Goal: Transaction & Acquisition: Purchase product/service

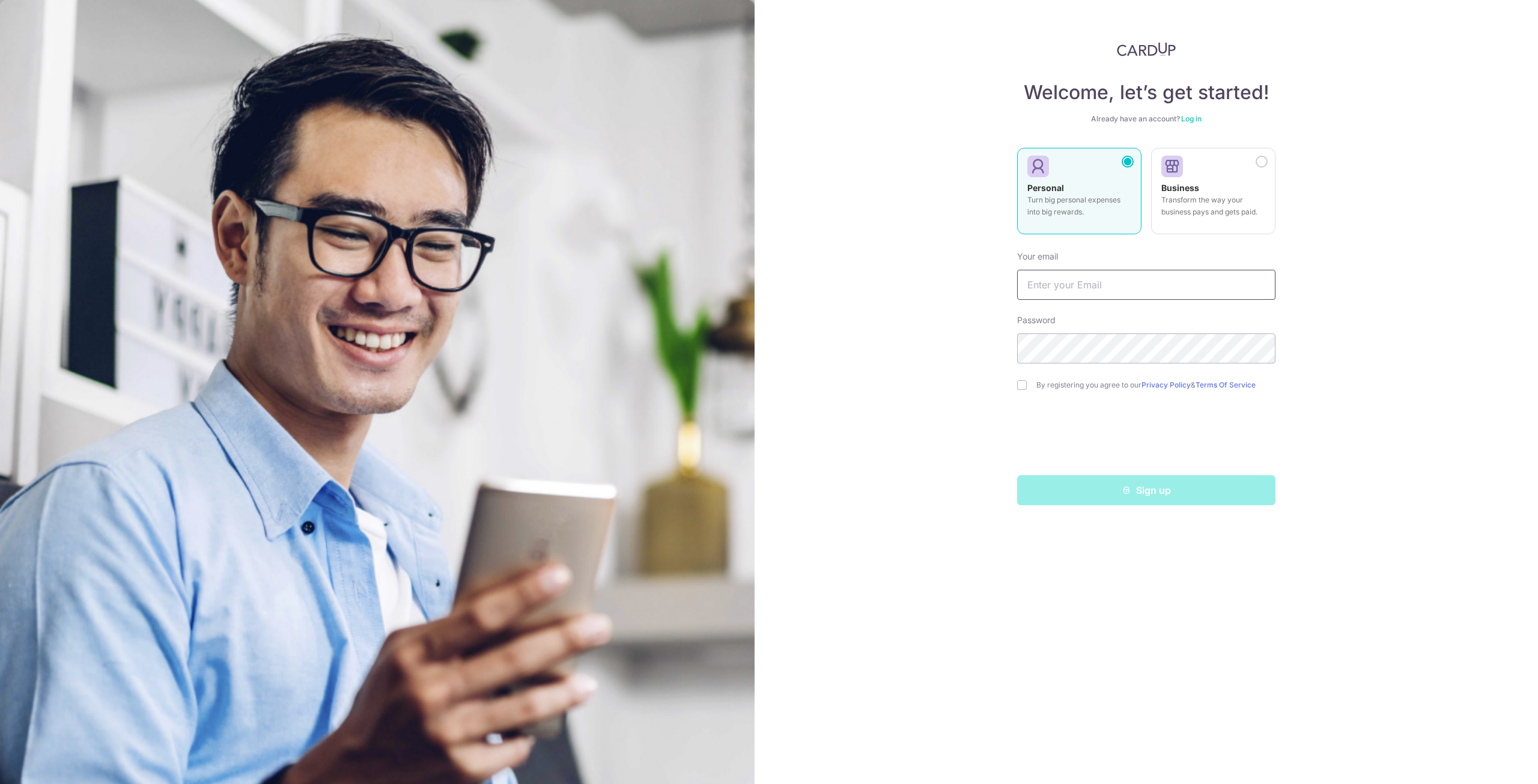
click at [1084, 283] on input "text" at bounding box center [1146, 285] width 258 height 30
type input "dennischanlf@gmail.com"
click at [919, 348] on div "Welcome, let’s get started! Already have an account? Log in Personal Turn big p…" at bounding box center [1146, 392] width 783 height 784
click at [1019, 386] on input "checkbox" at bounding box center [1022, 385] width 10 height 10
checkbox input "true"
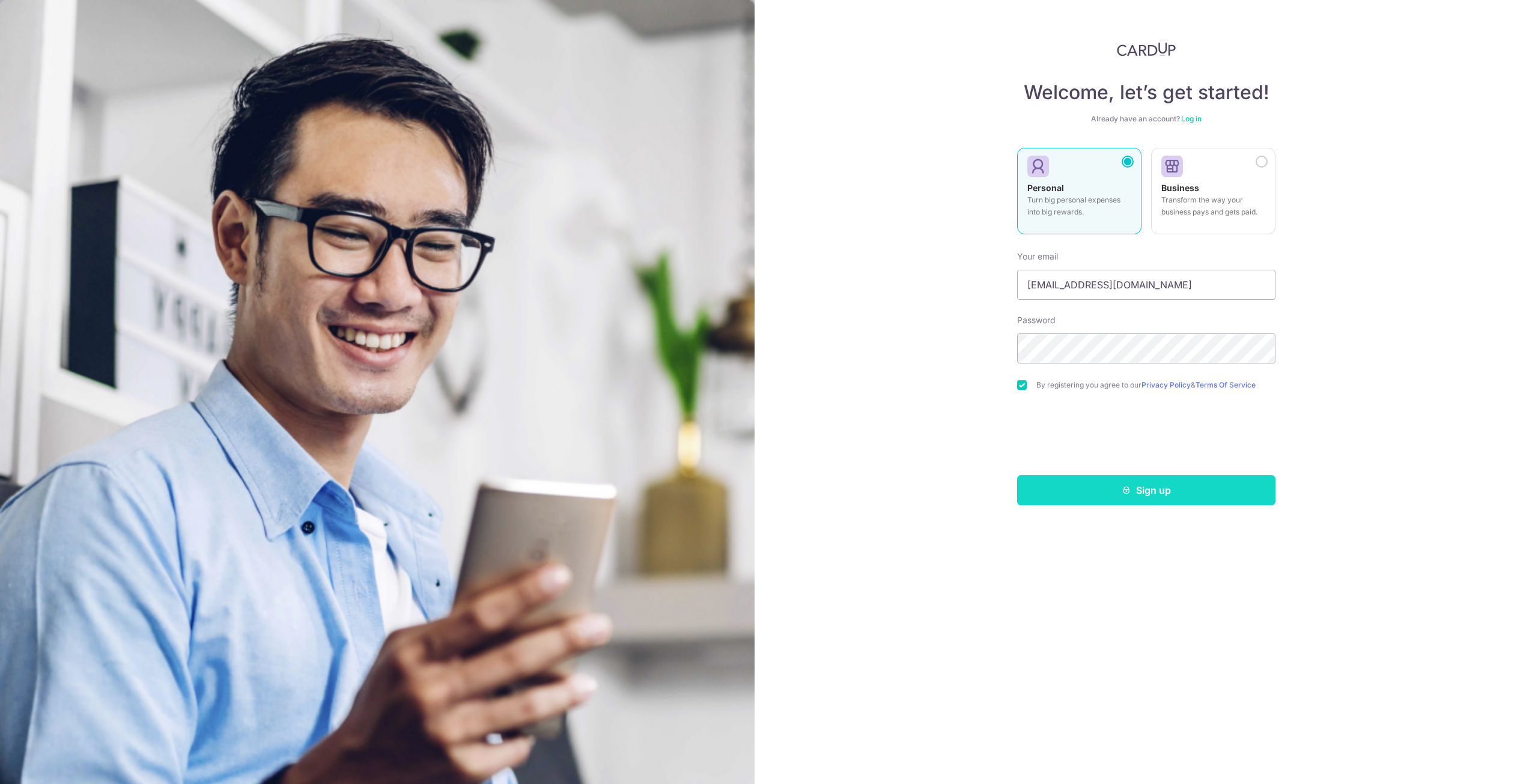
click at [1148, 491] on button "Sign up" at bounding box center [1146, 490] width 258 height 30
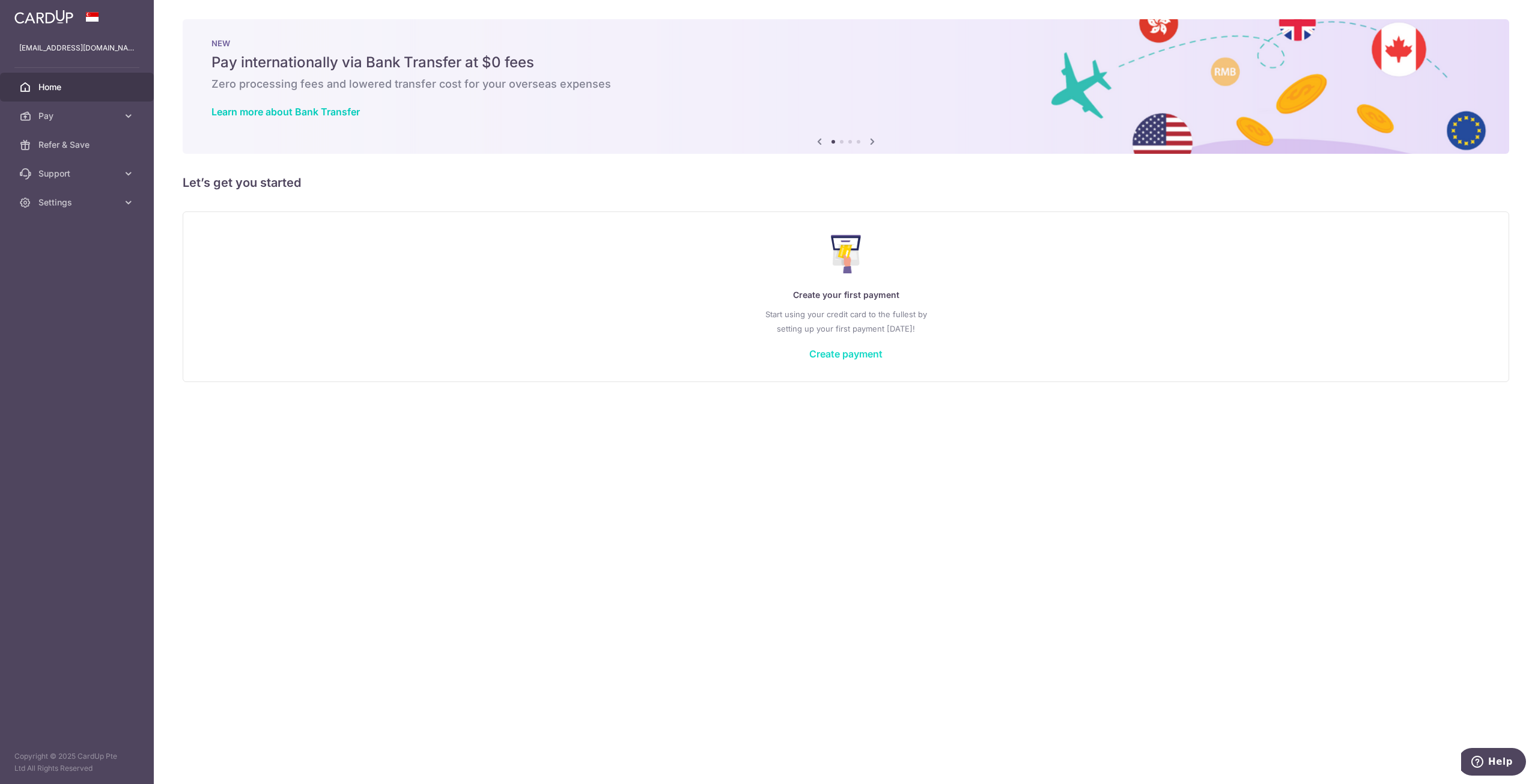
click at [853, 350] on link "Create payment" at bounding box center [846, 353] width 73 height 12
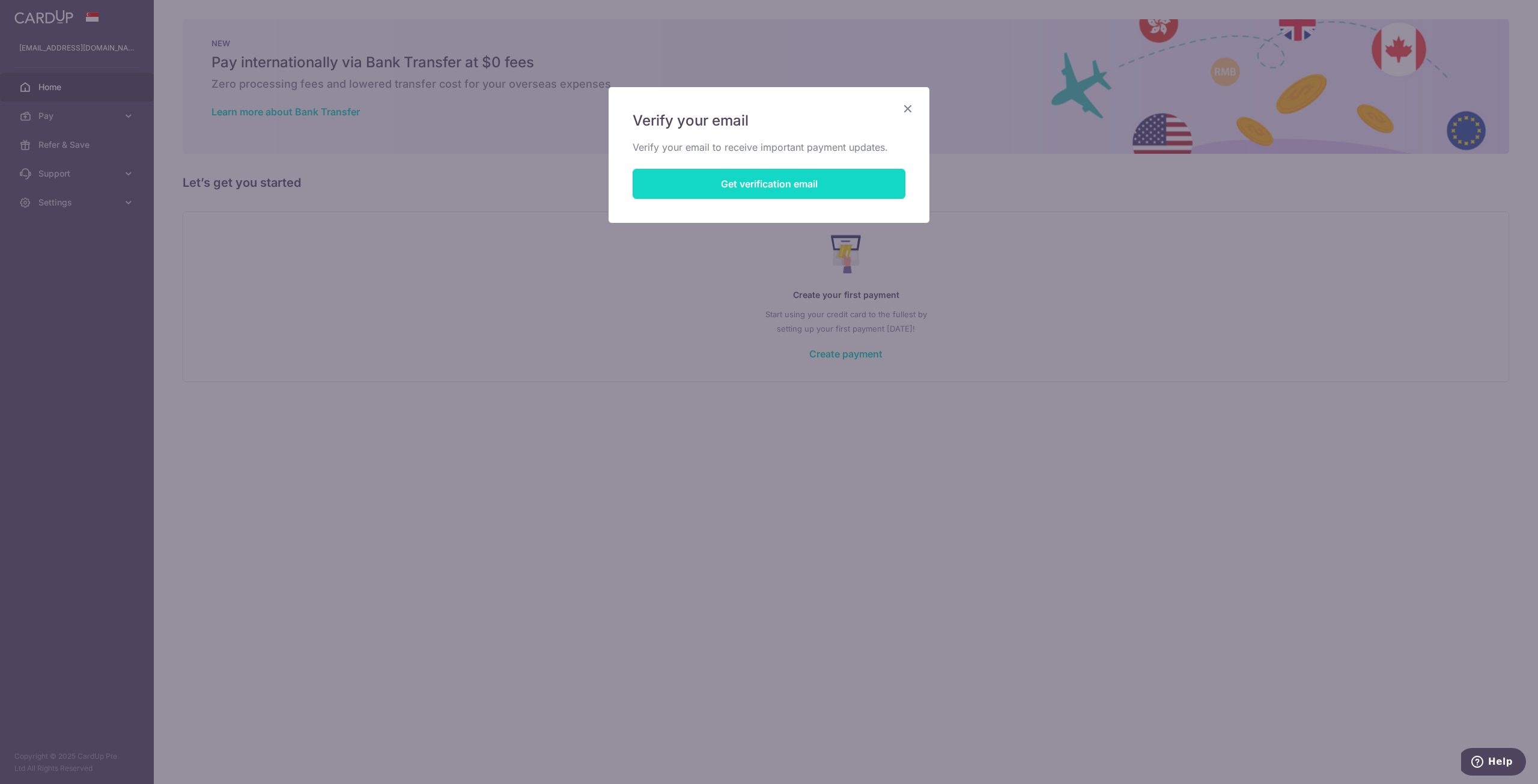
click at [790, 182] on button "Get verification email" at bounding box center [769, 184] width 273 height 30
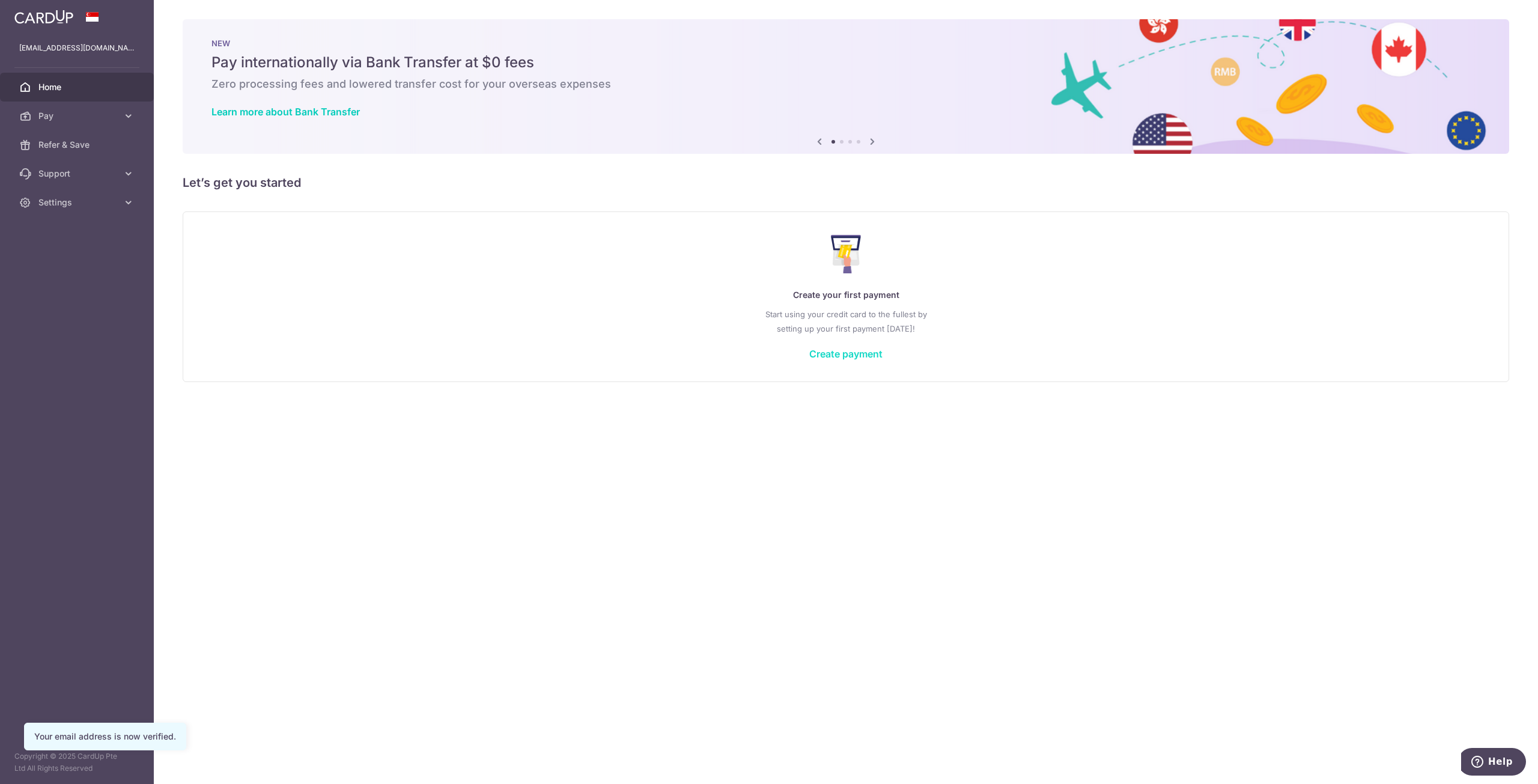
click at [844, 353] on link "Create payment" at bounding box center [846, 353] width 73 height 12
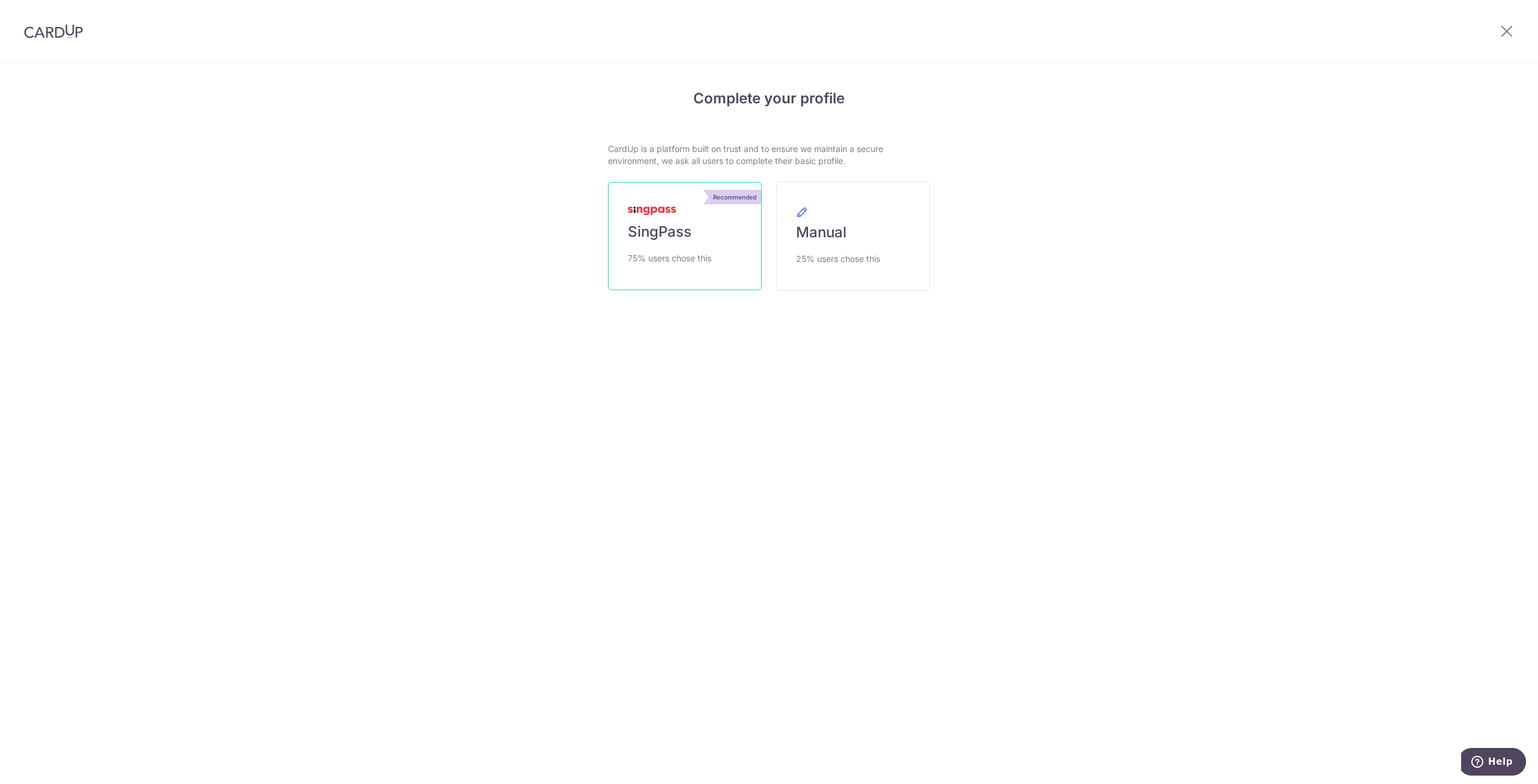
click at [666, 219] on link "Recommended SingPass 75% users chose this" at bounding box center [684, 236] width 154 height 108
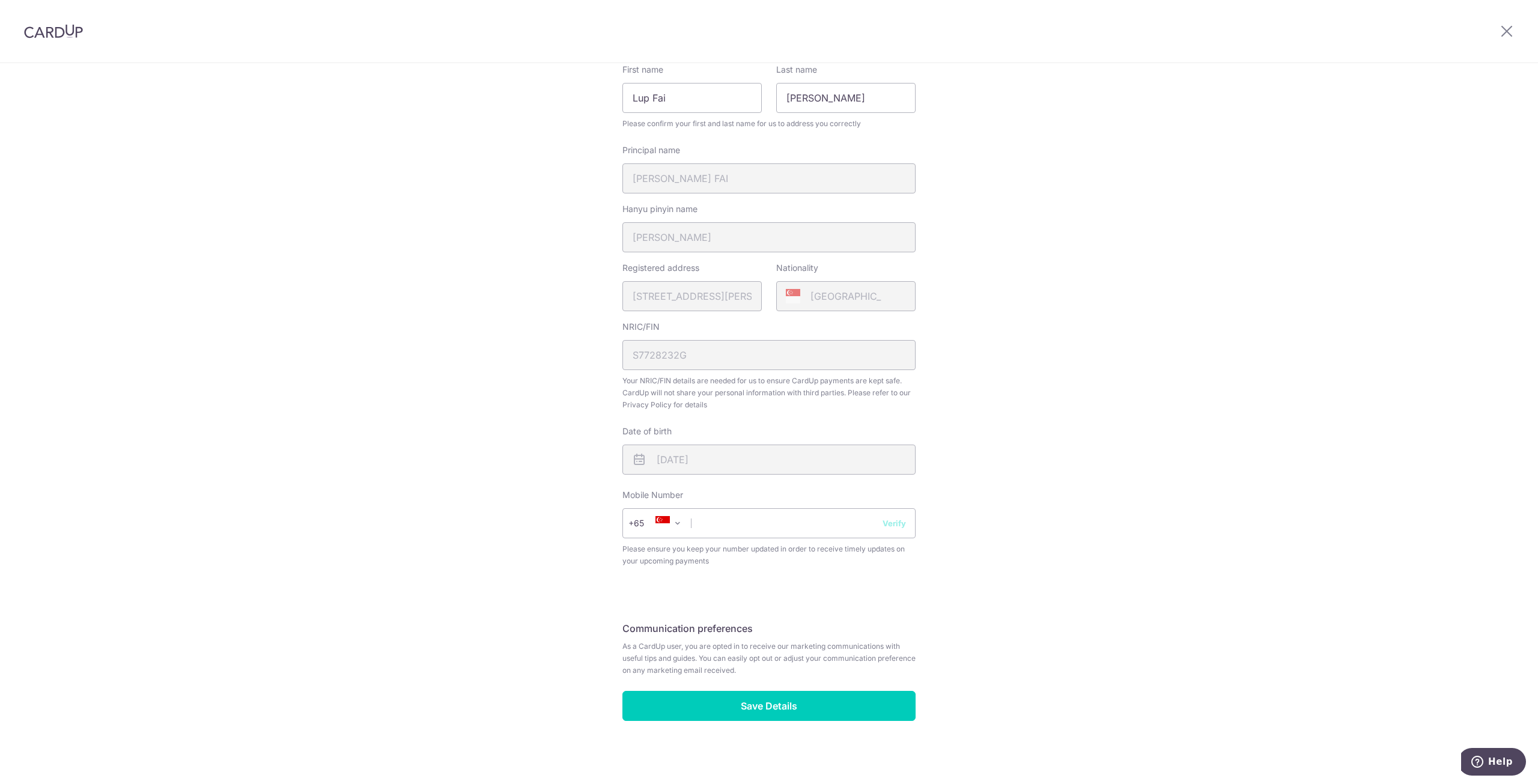
scroll to position [155, 0]
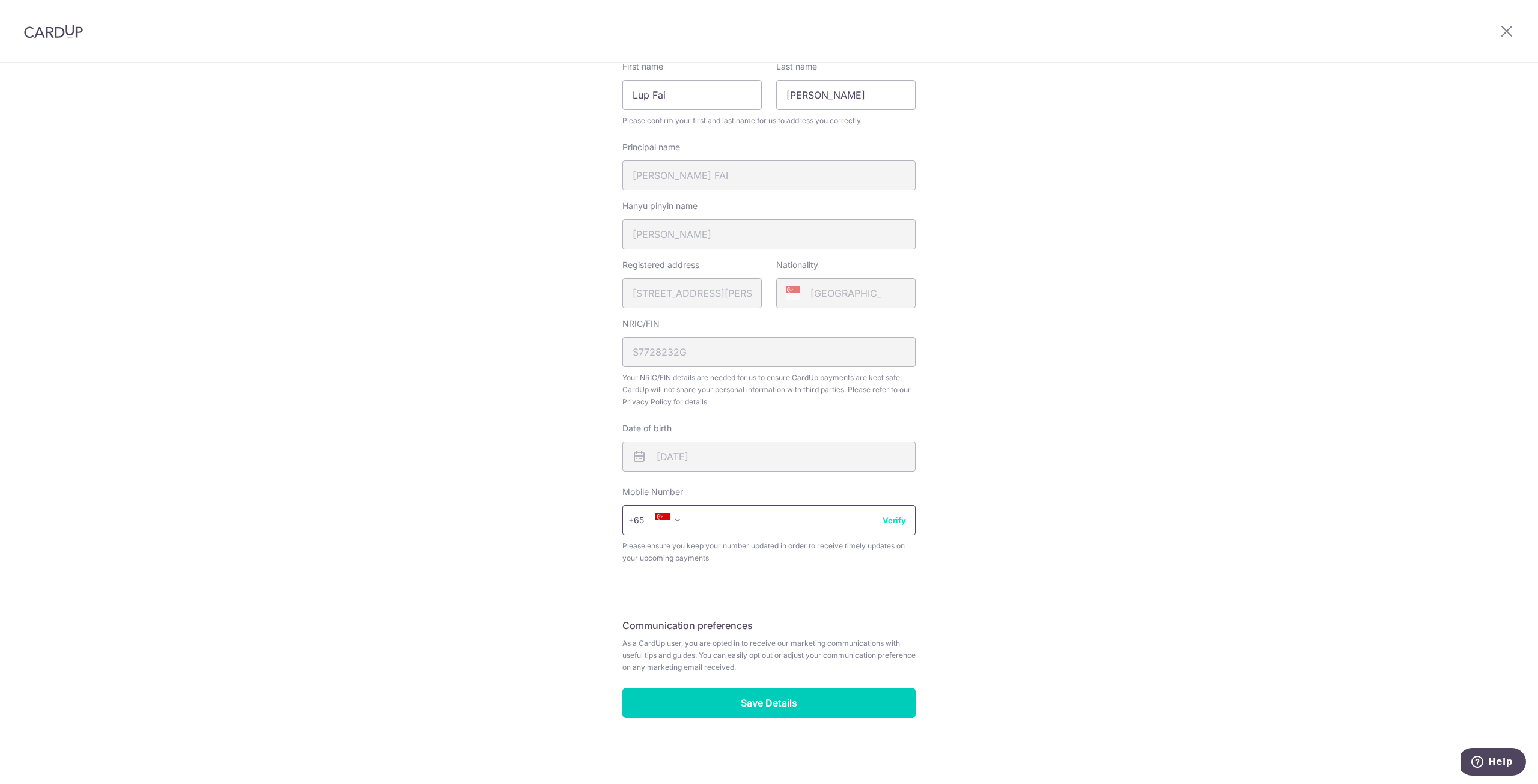
click at [753, 516] on input "text" at bounding box center [769, 520] width 293 height 30
type input "96849769"
click at [782, 695] on input "Save Details" at bounding box center [769, 702] width 293 height 30
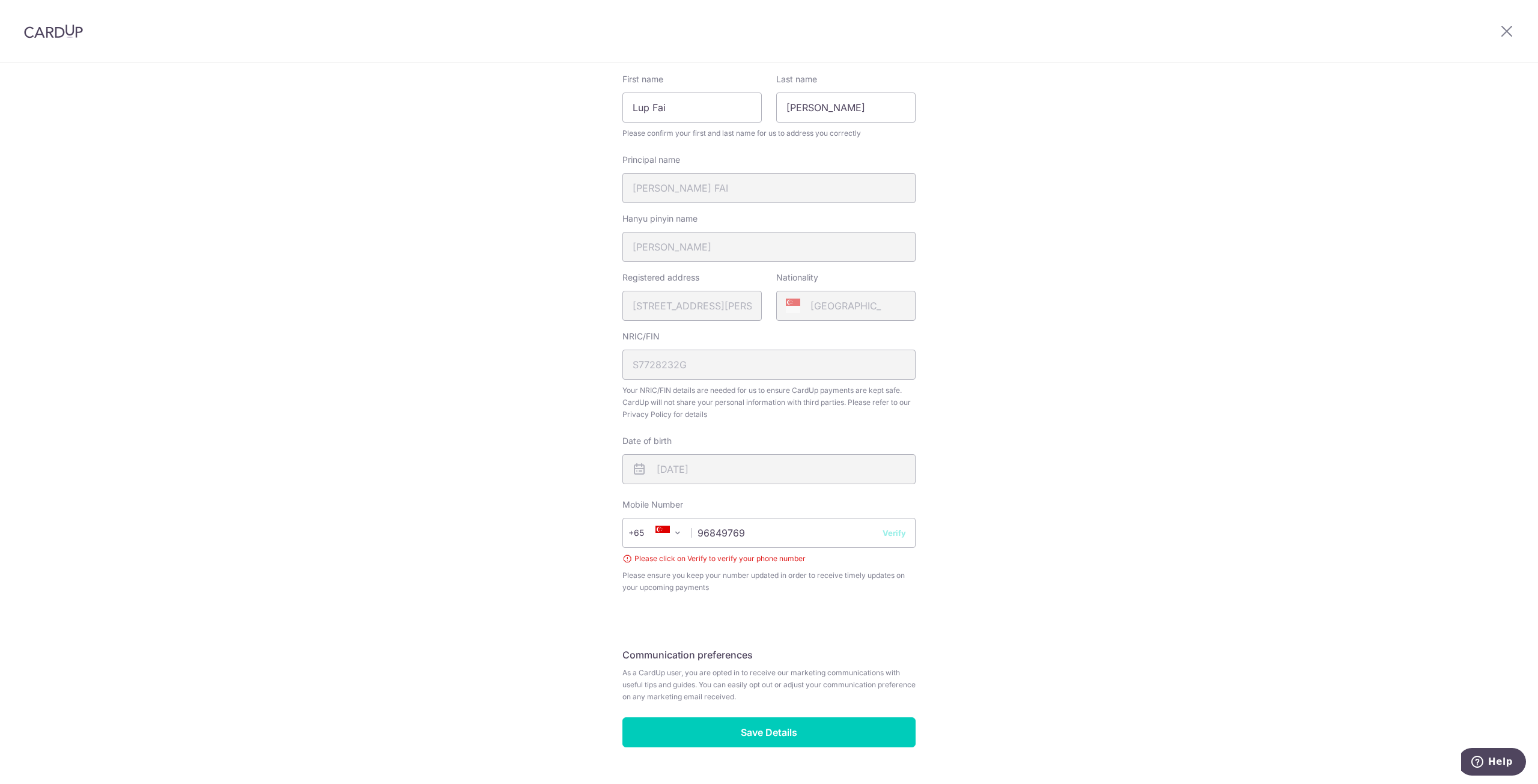
scroll to position [172, 0]
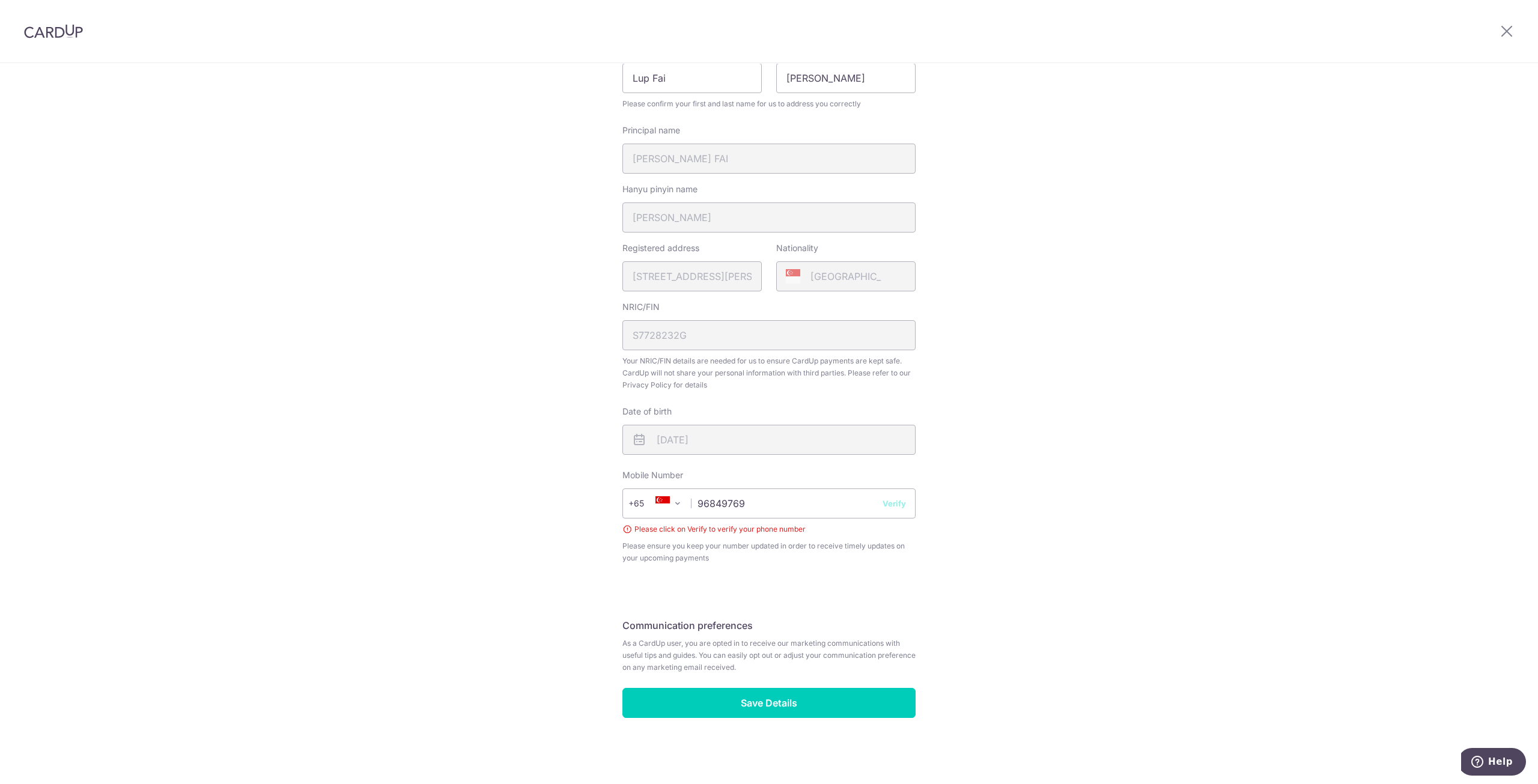
click at [893, 505] on button "Verify" at bounding box center [894, 503] width 24 height 12
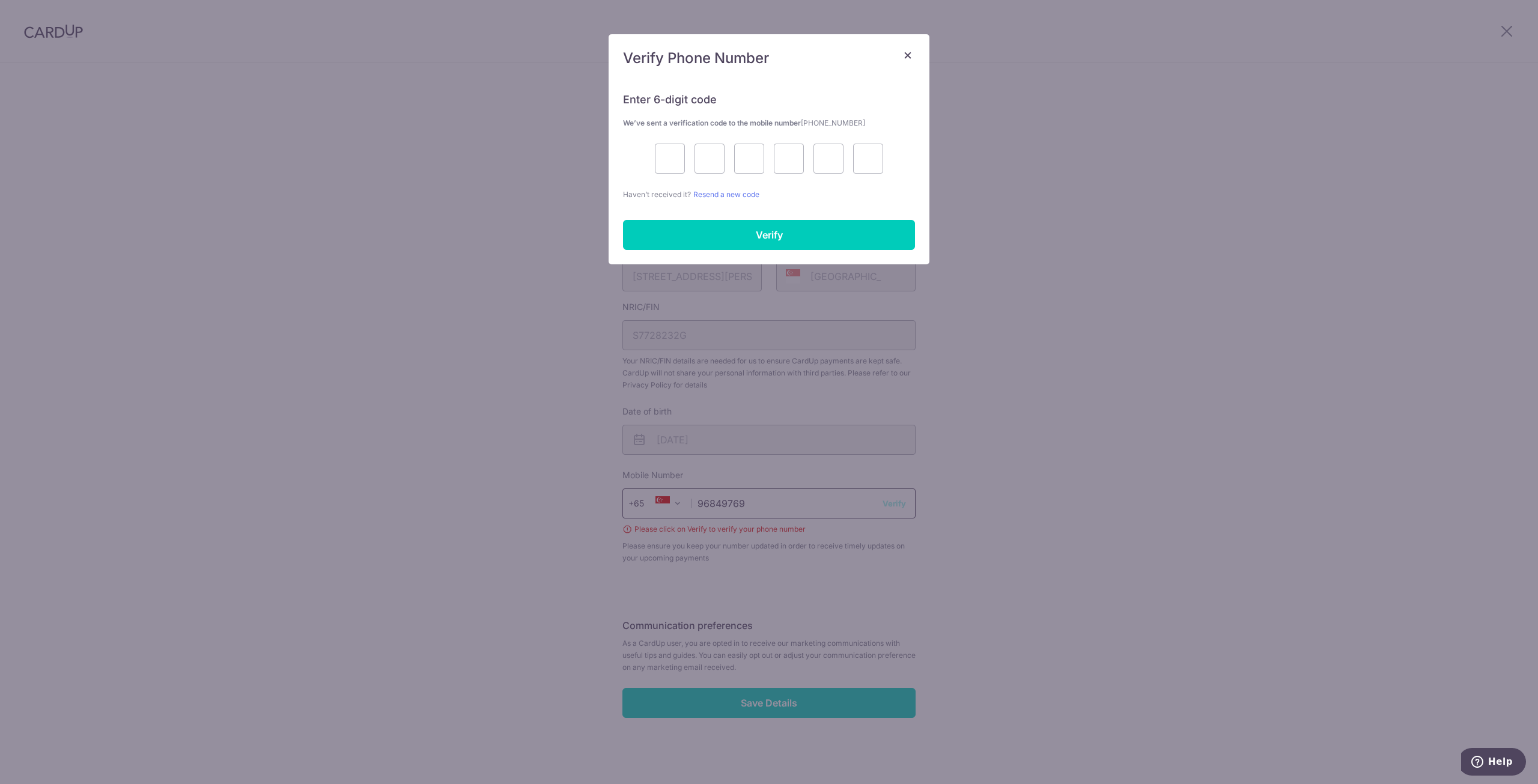
click at [808, 501] on div "× Verify Phone Number Enter 6-digit code We’ve sent a verification code to the …" at bounding box center [769, 392] width 1538 height 784
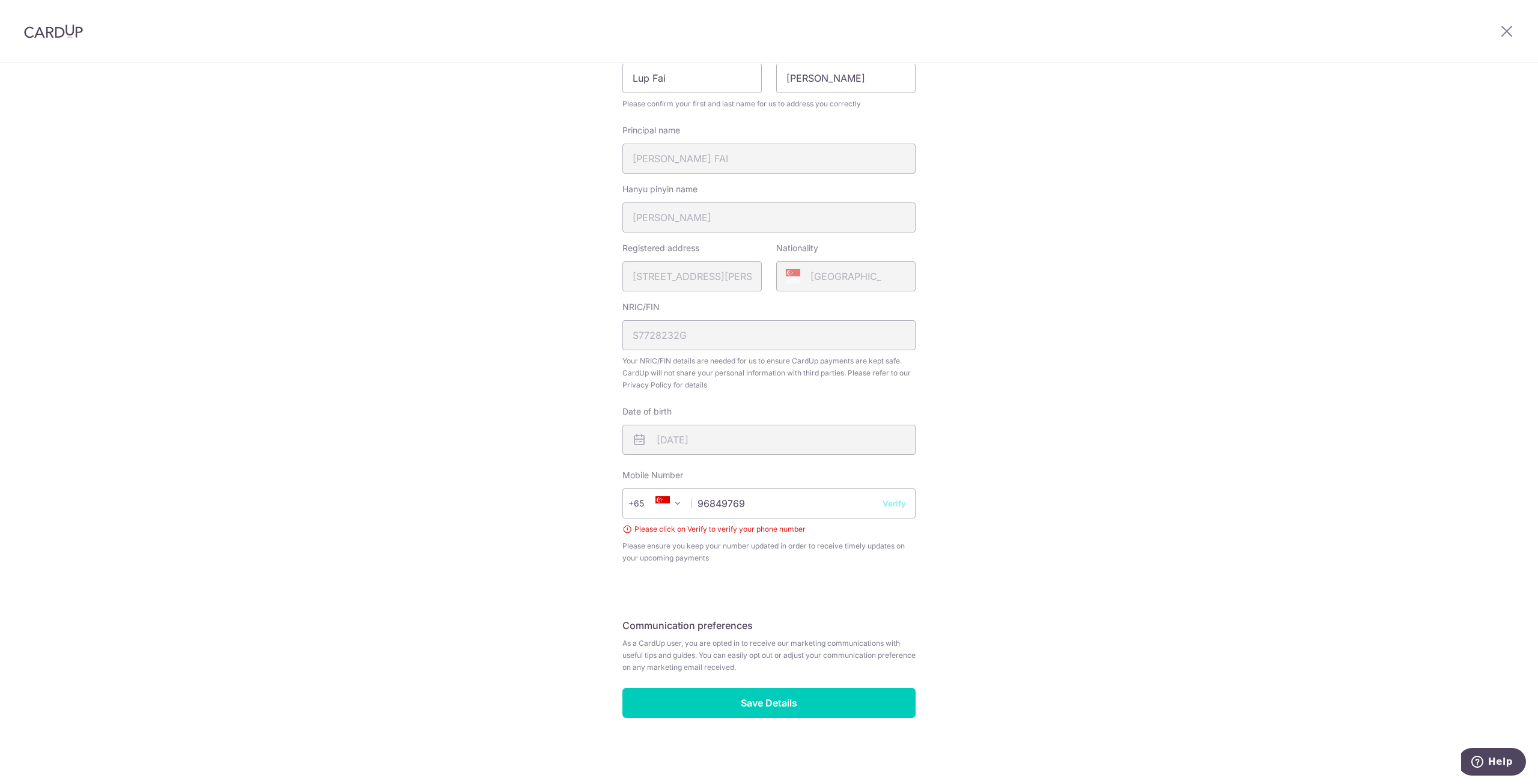
click at [894, 503] on button "Verify" at bounding box center [894, 503] width 24 height 12
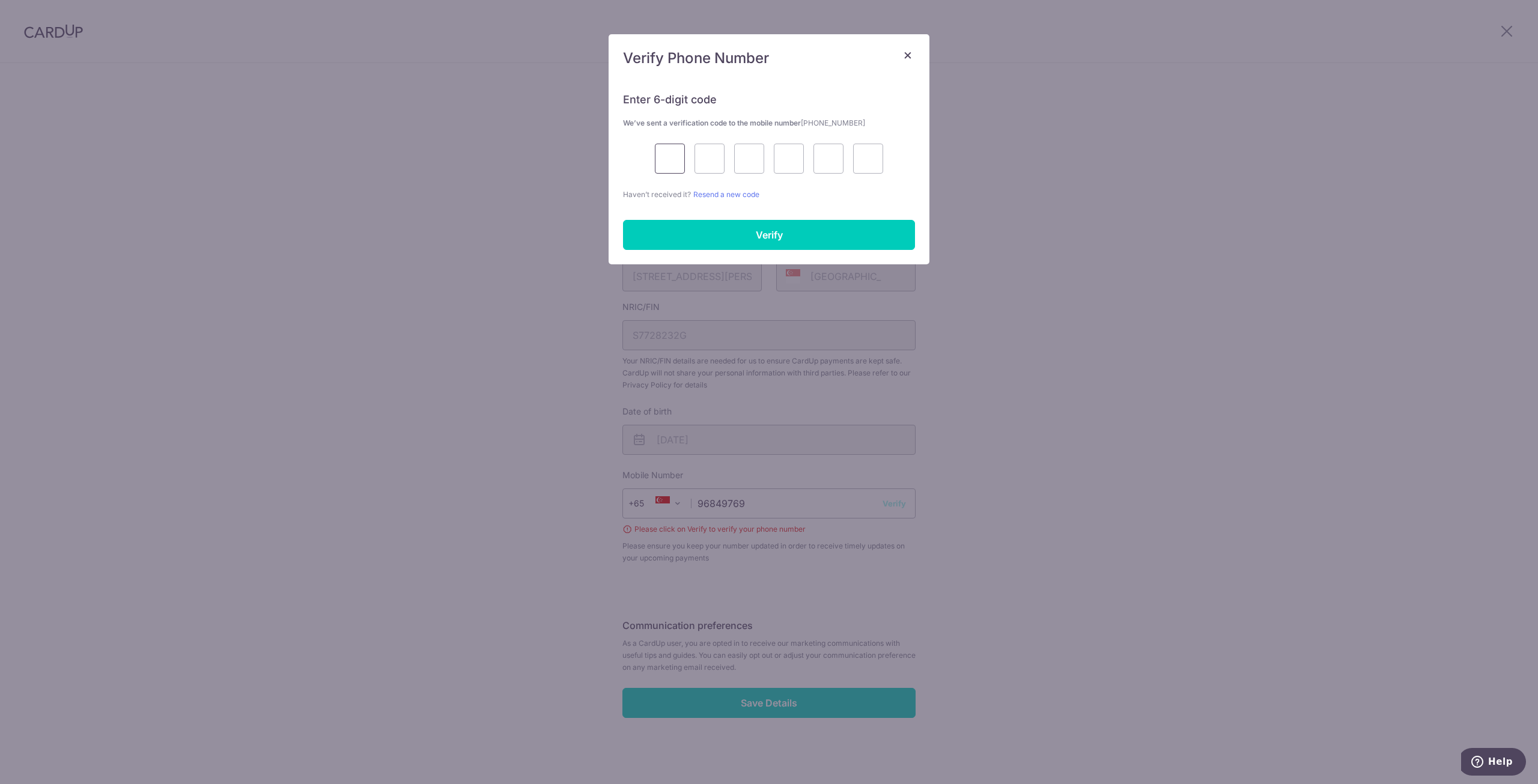
click at [673, 165] on input "text" at bounding box center [670, 158] width 30 height 30
type input "9"
type input "7"
type input "4"
type input "9"
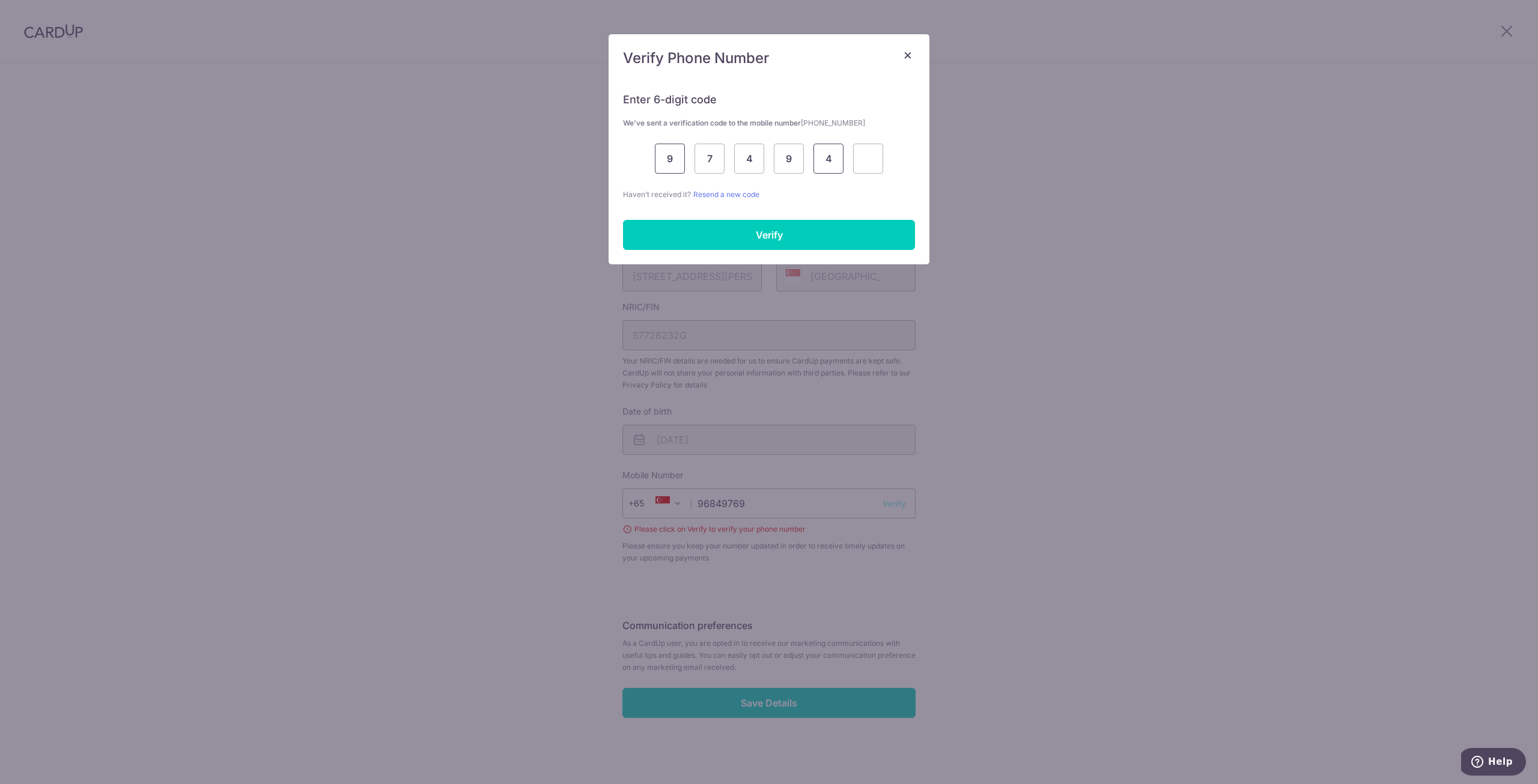
type input "4"
type input "6"
click at [759, 237] on input "Verify" at bounding box center [769, 235] width 292 height 30
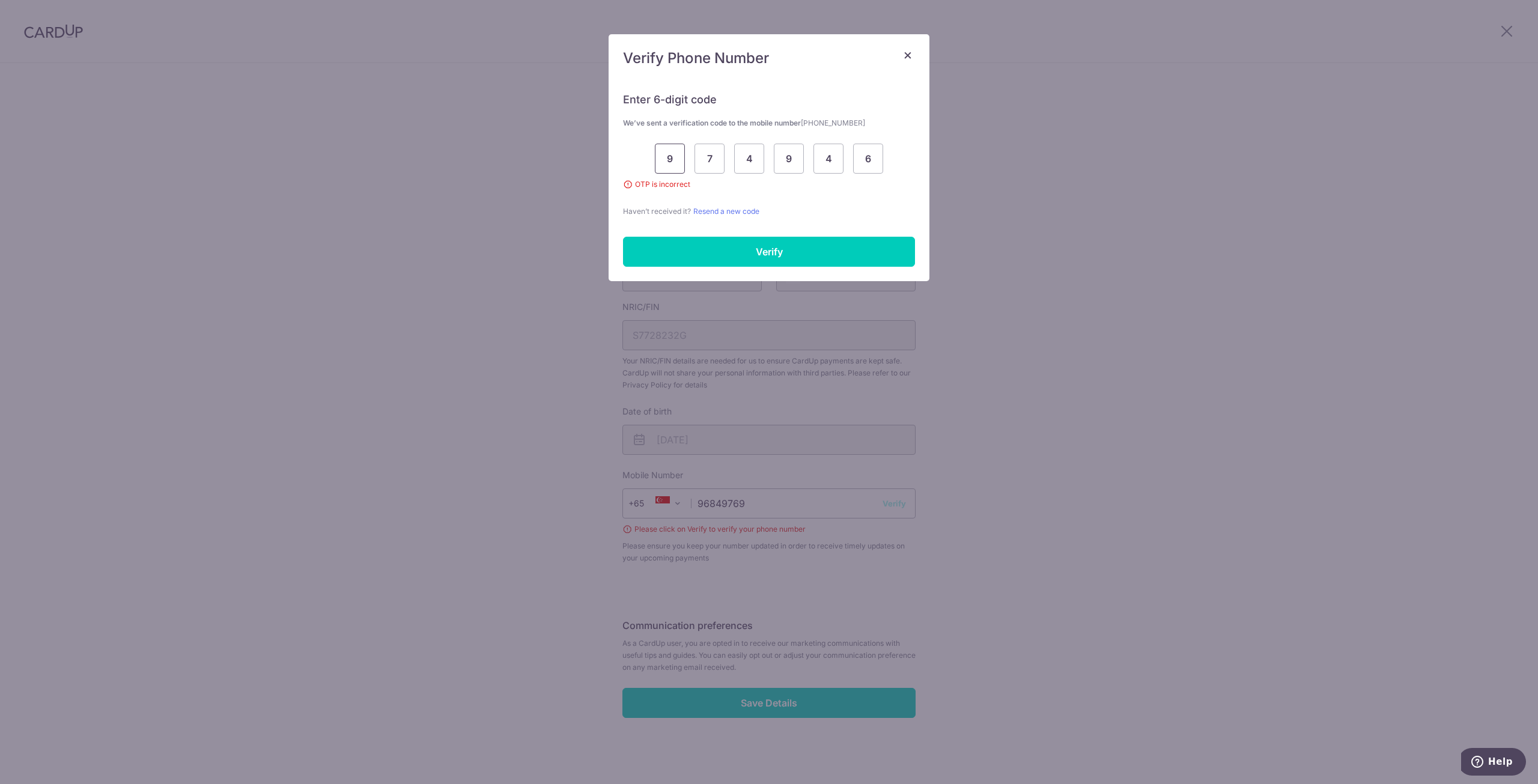
click at [677, 163] on input "9" at bounding box center [670, 158] width 30 height 30
type input "8"
click at [773, 247] on input "Verify" at bounding box center [769, 251] width 292 height 30
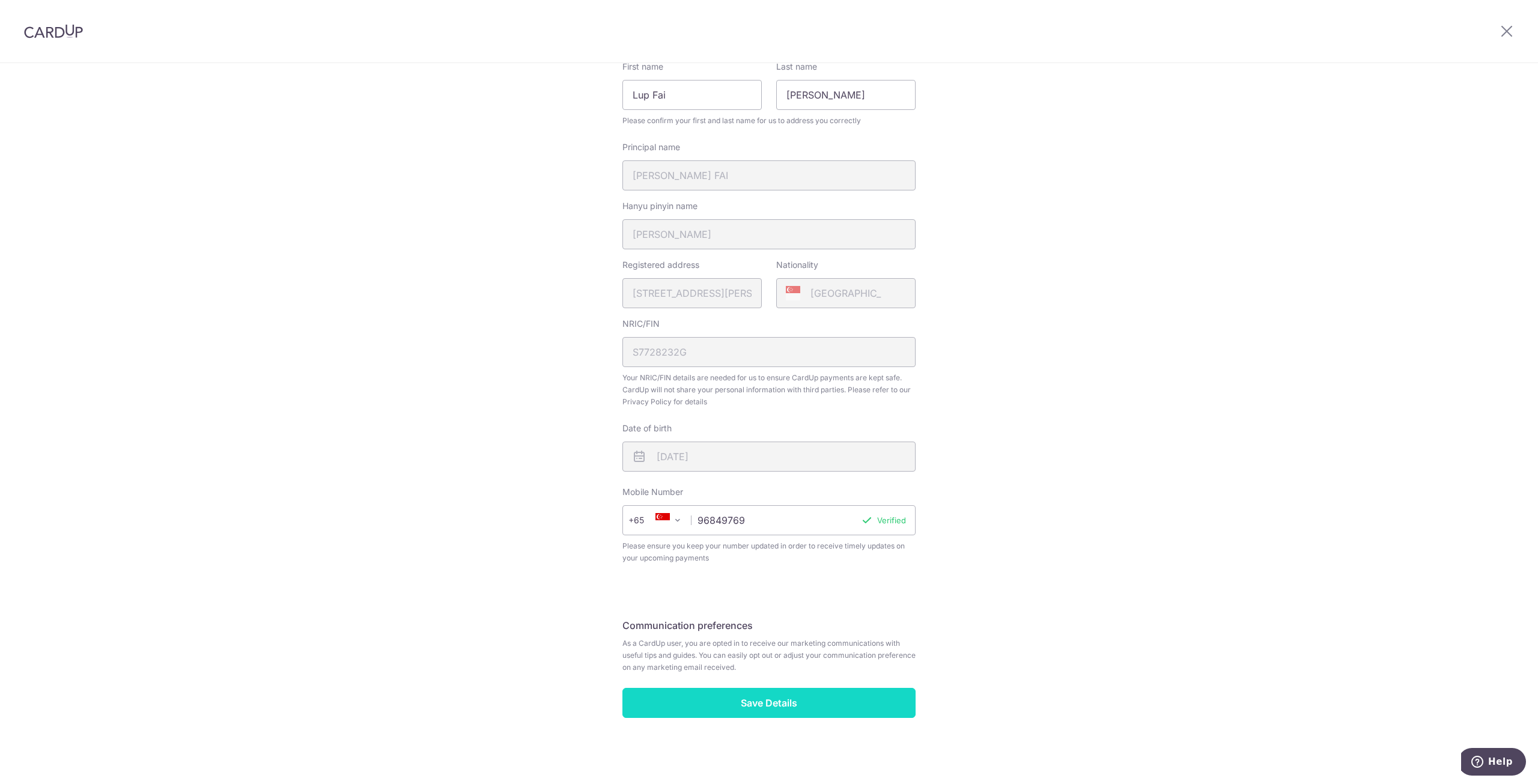
click at [821, 703] on input "Save Details" at bounding box center [769, 702] width 293 height 30
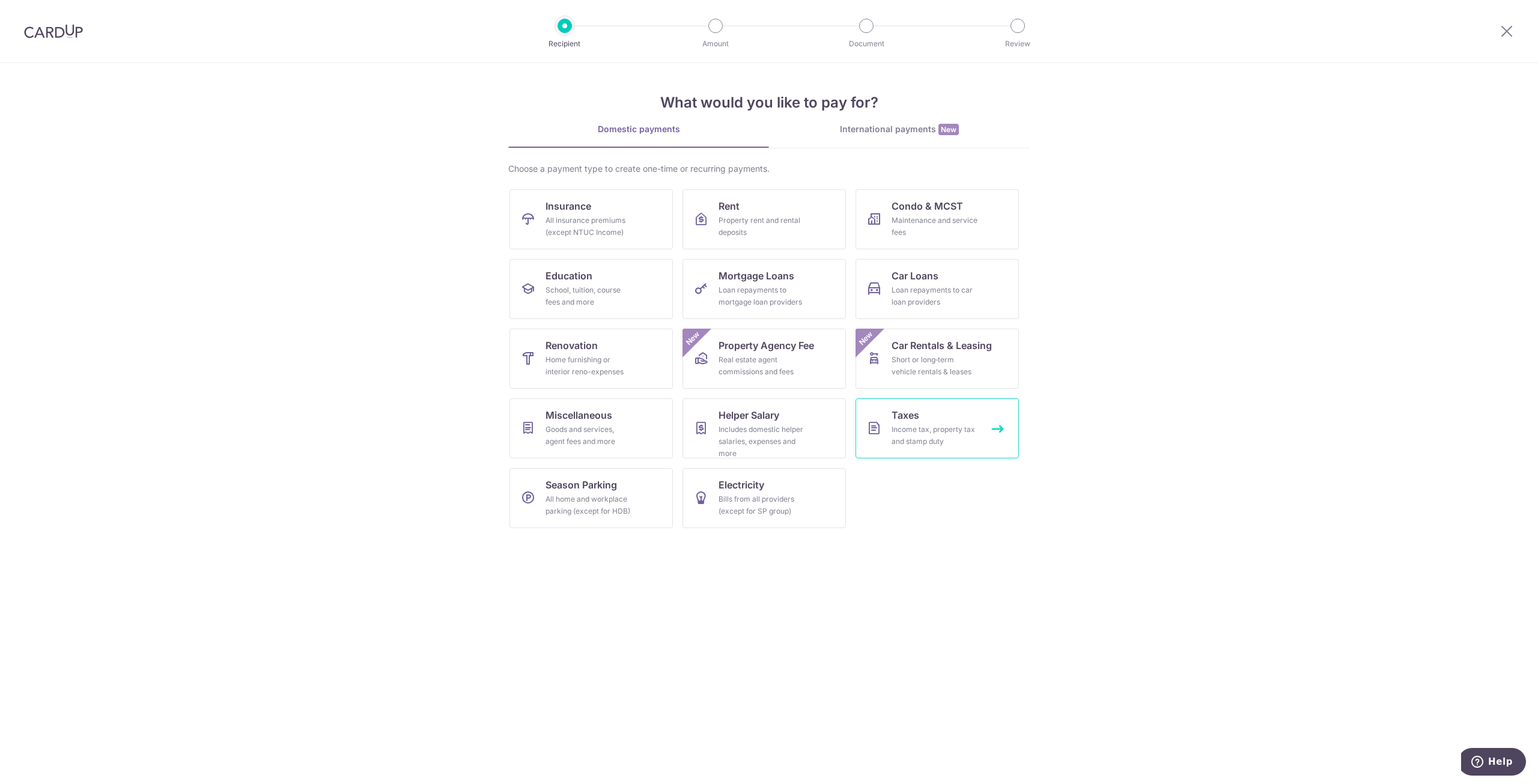
click at [911, 427] on div "Income tax, property tax and stamp duty" at bounding box center [935, 436] width 87 height 24
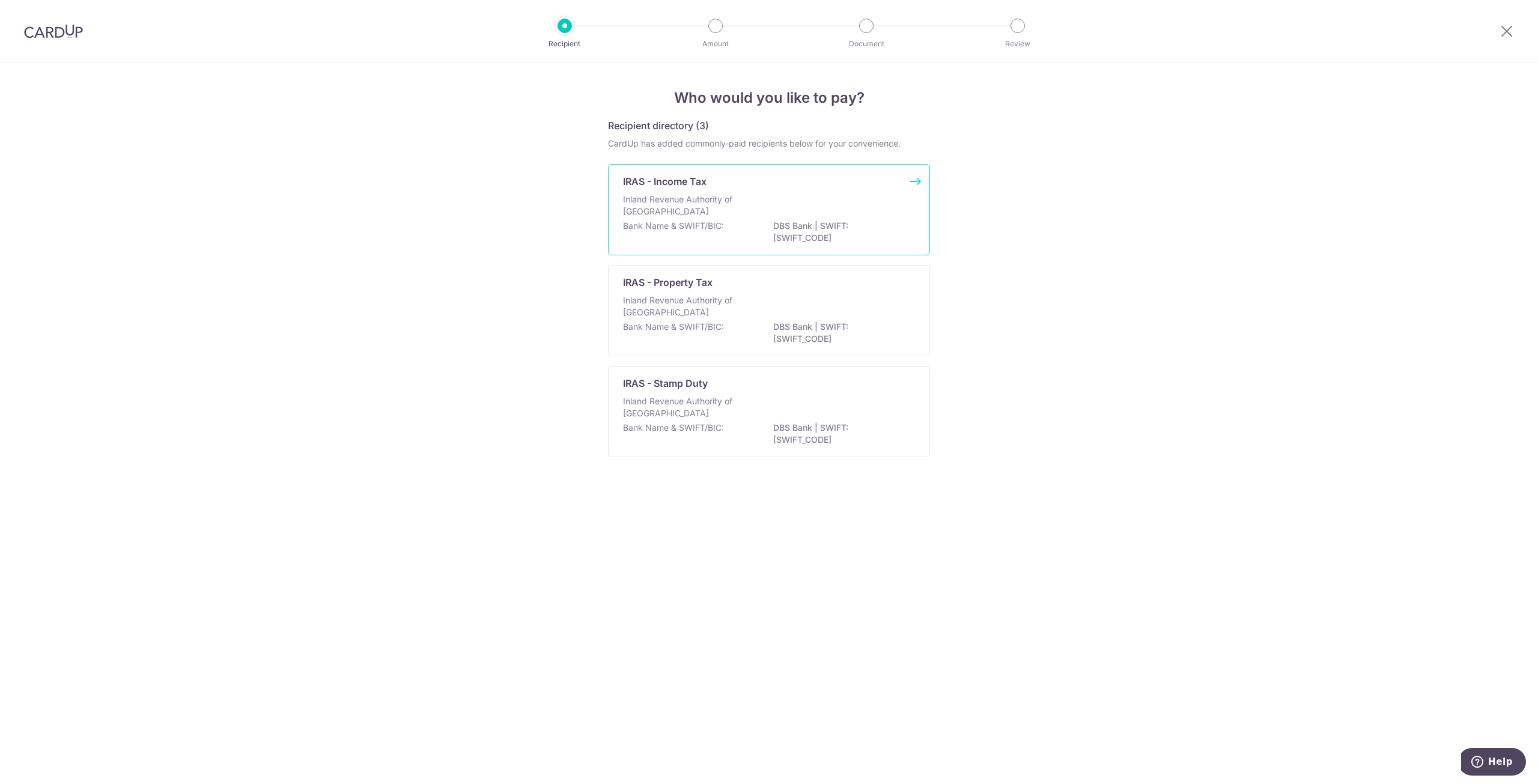
click at [711, 217] on p "Inland Revenue Authority of Singapore" at bounding box center [687, 205] width 128 height 24
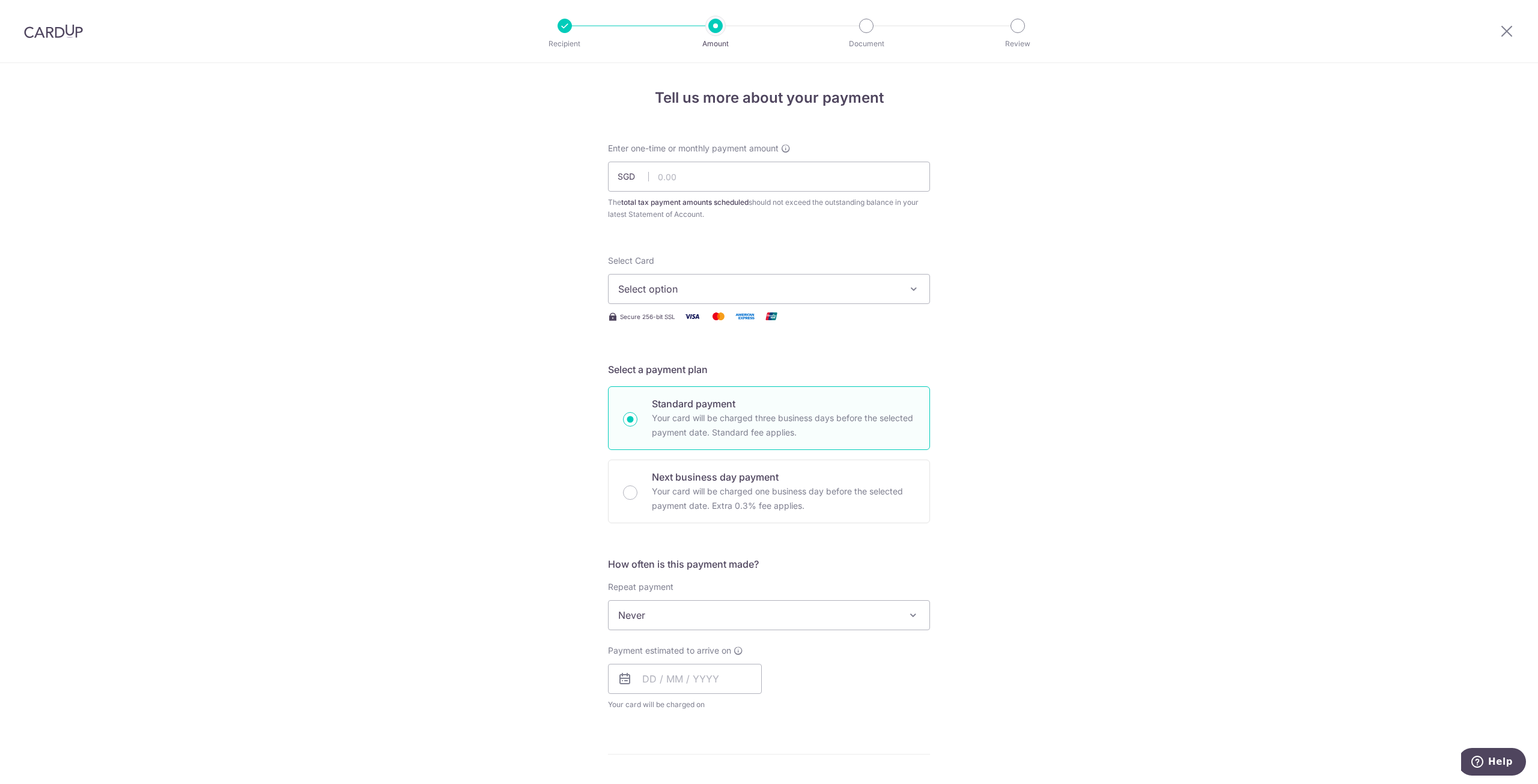
click at [909, 293] on icon "button" at bounding box center [913, 289] width 12 height 12
click at [1054, 294] on div "Tell us more about your payment Enter one-time or monthly payment amount SGD Th…" at bounding box center [769, 621] width 1538 height 1116
click at [900, 293] on button "Select option" at bounding box center [769, 288] width 322 height 30
click at [725, 321] on span "Add credit card" at bounding box center [780, 322] width 280 height 12
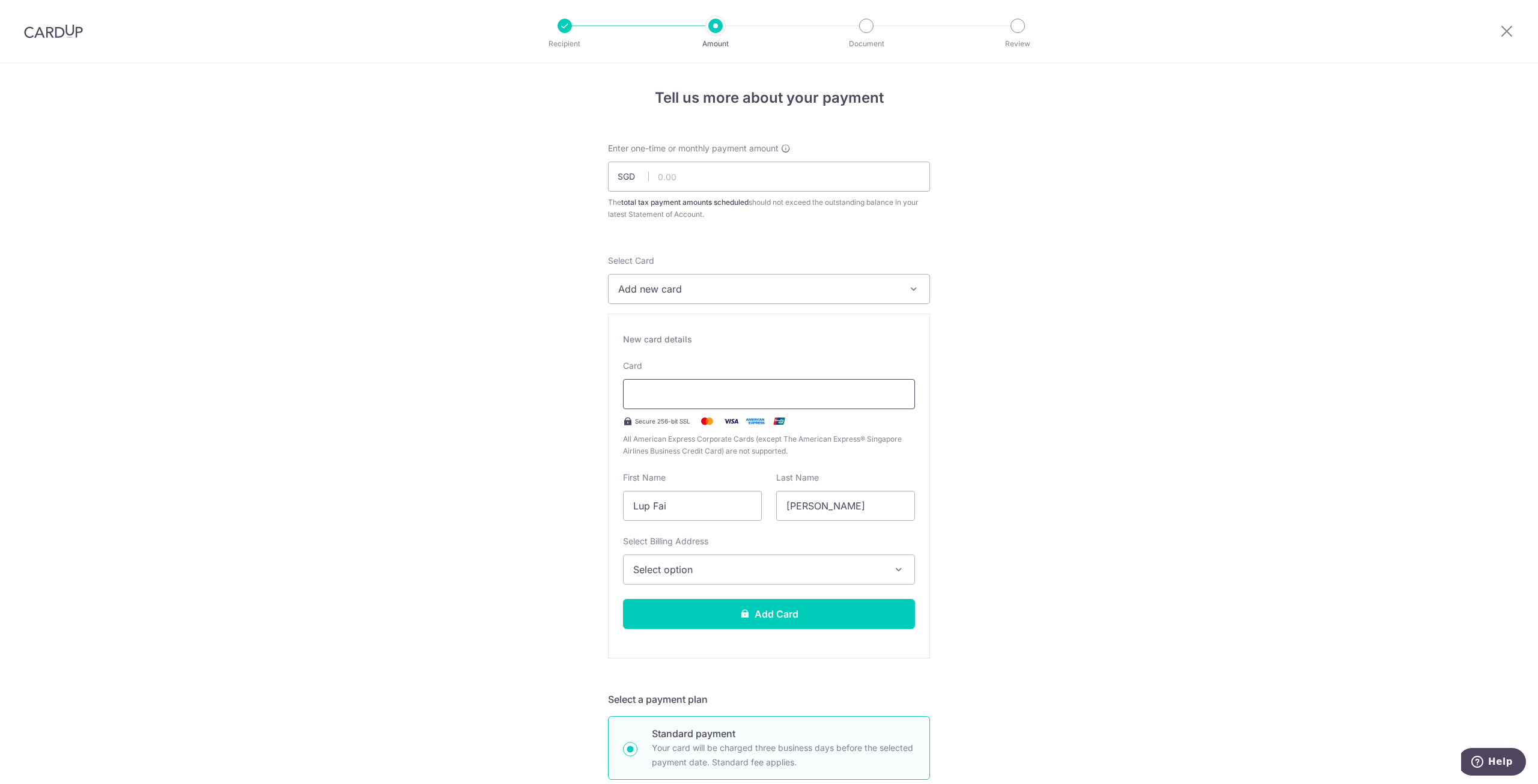
type input "08 / 2030"
click at [739, 566] on span "Select option" at bounding box center [758, 570] width 250 height 15
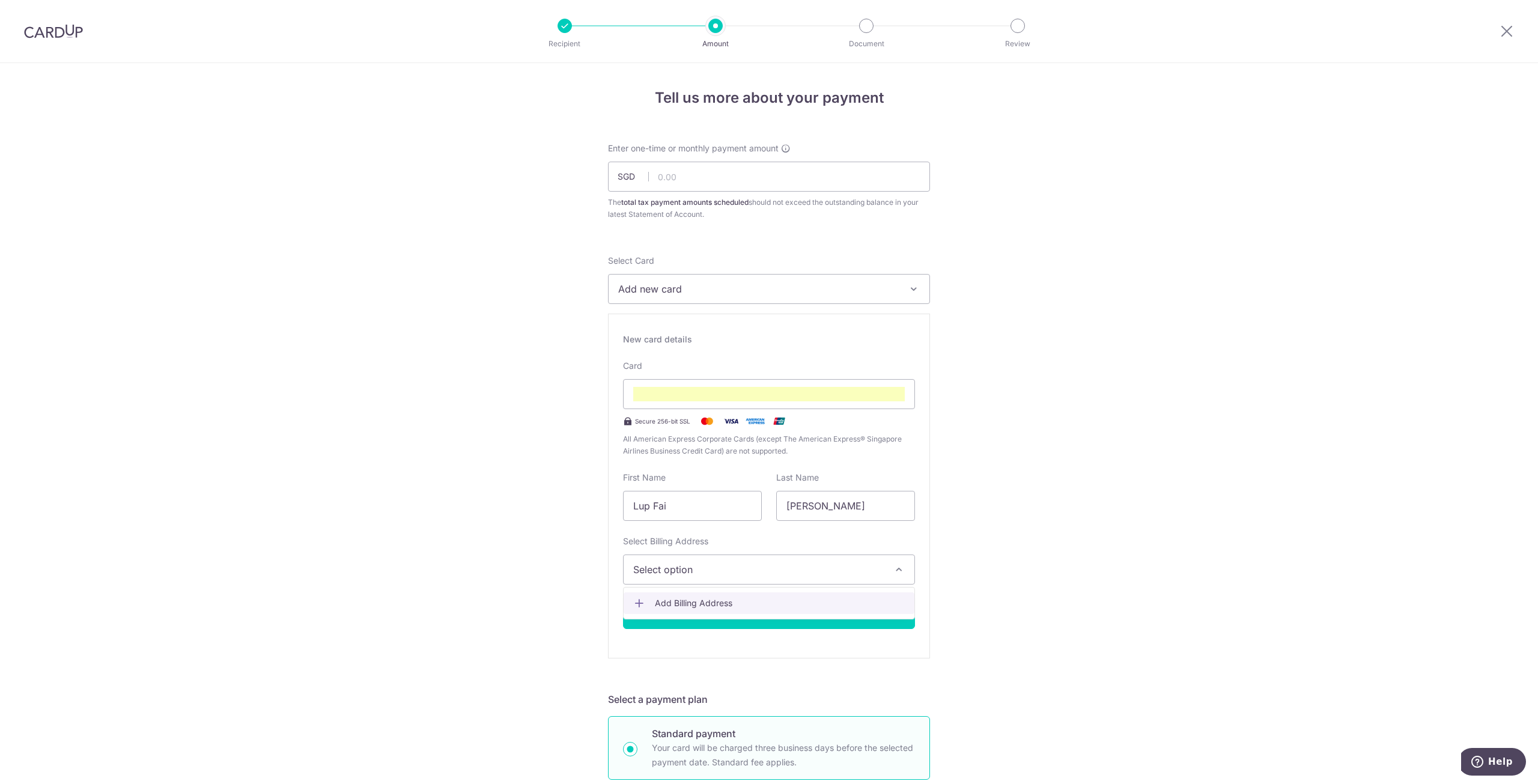
click at [771, 598] on span "Add Billing Address" at bounding box center [780, 603] width 250 height 12
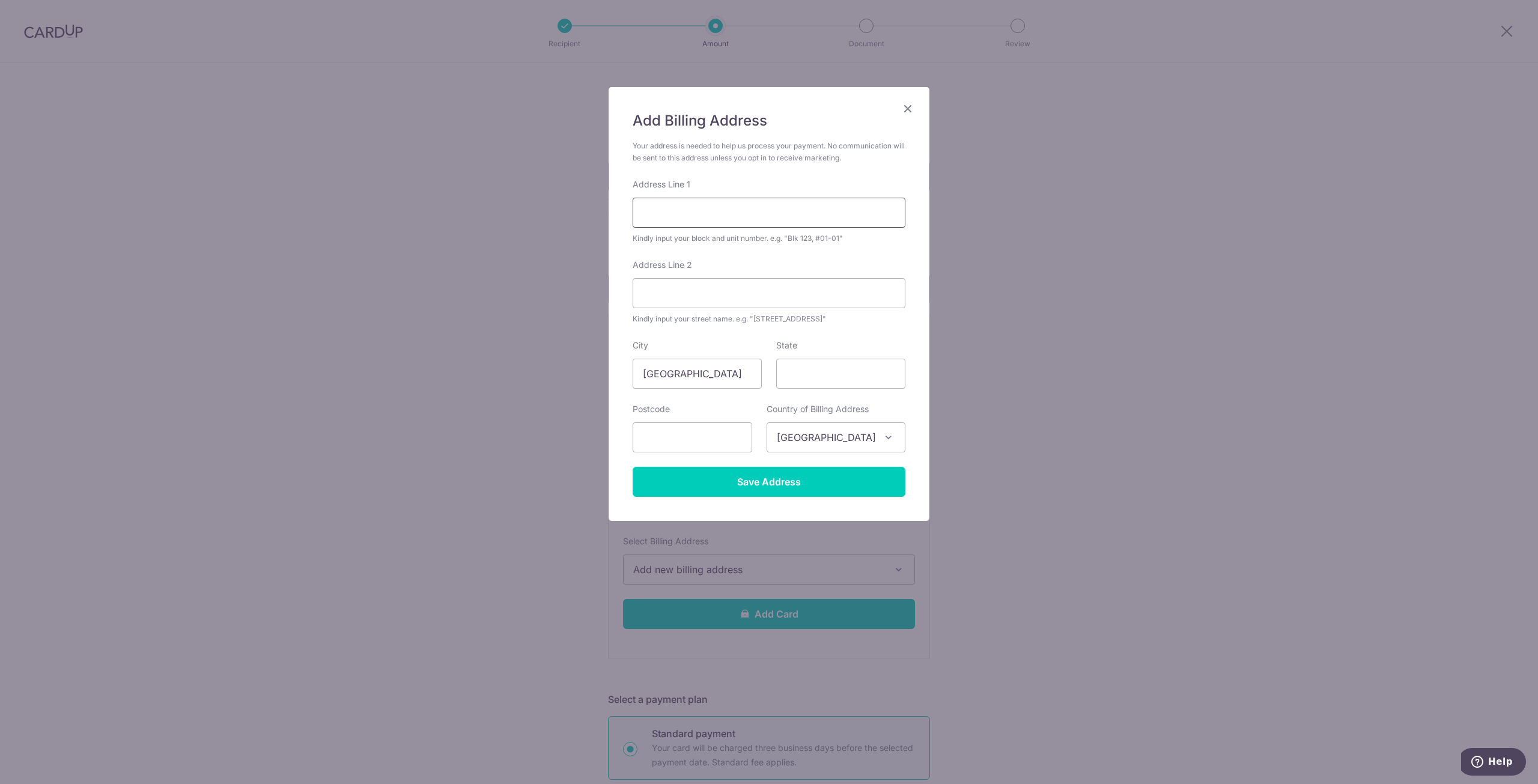
click at [720, 210] on input "Address Line 1" at bounding box center [769, 212] width 273 height 30
type input "3791 JALAN BUKIT MERAH #04-01 E-CENTRE @ REDHILL"
type input "159471"
type input "[GEOGRAPHIC_DATA]"
type input "159471"
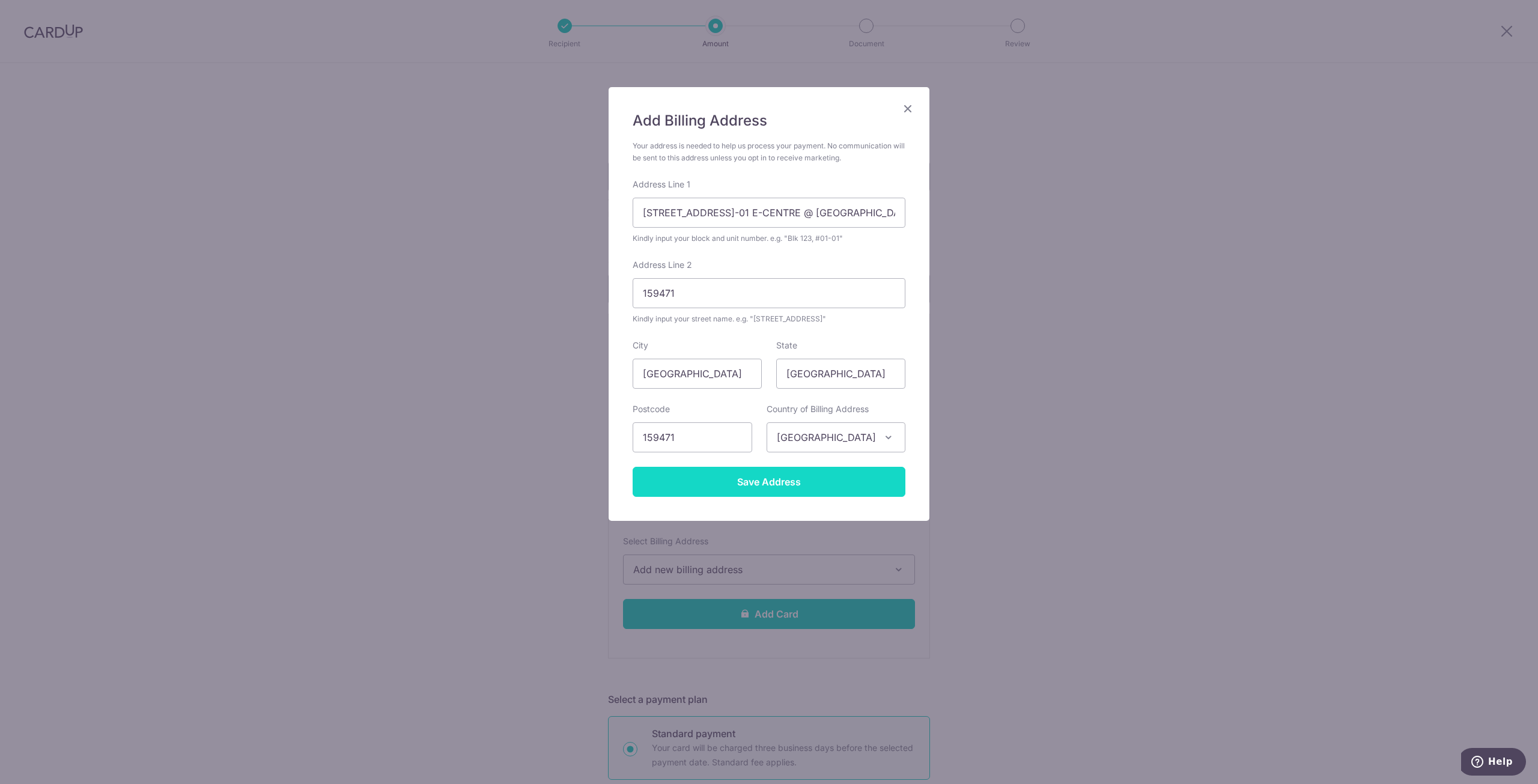
click at [768, 482] on input "Save Address" at bounding box center [769, 482] width 273 height 30
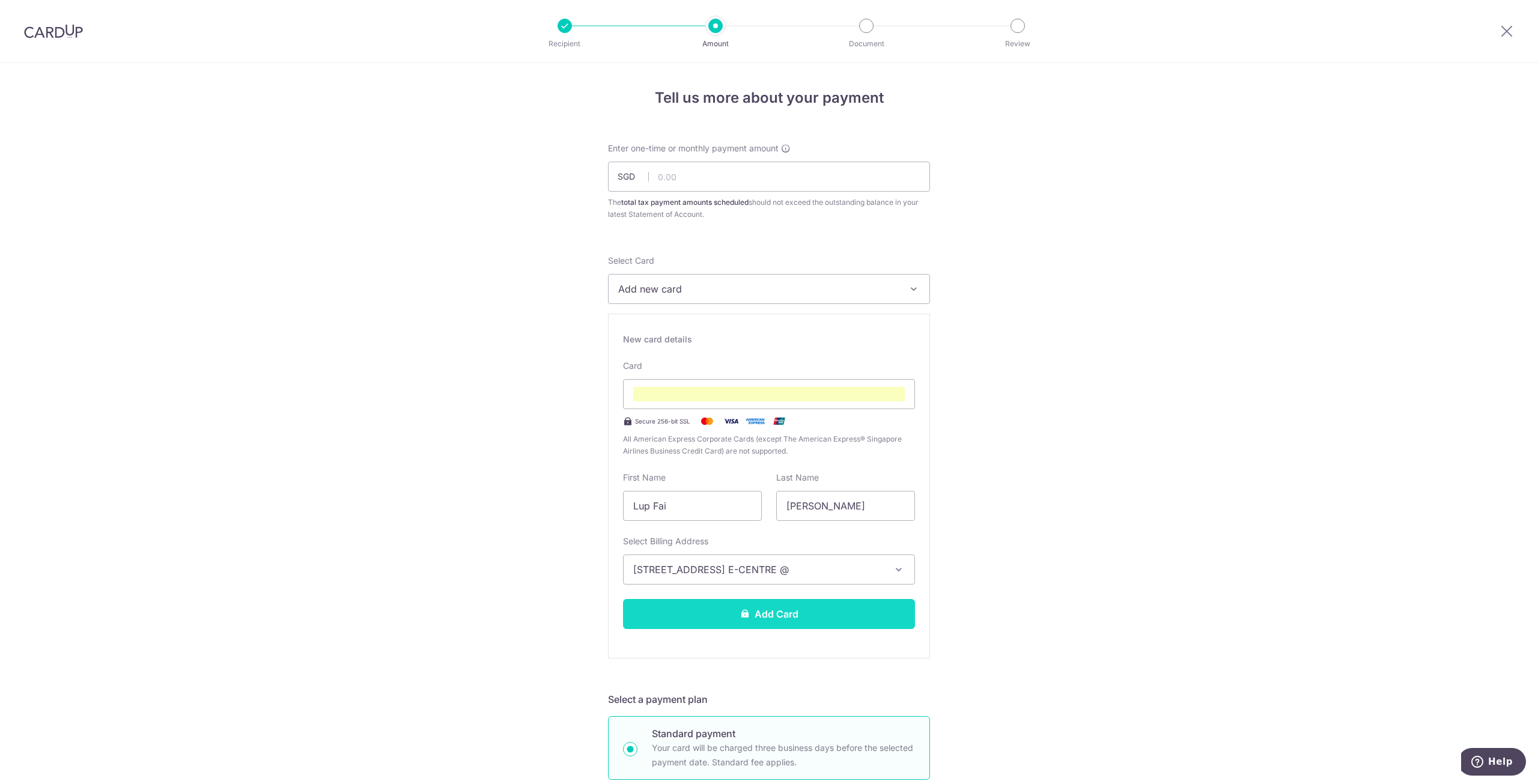
click at [788, 610] on button "Add Card" at bounding box center [769, 614] width 292 height 30
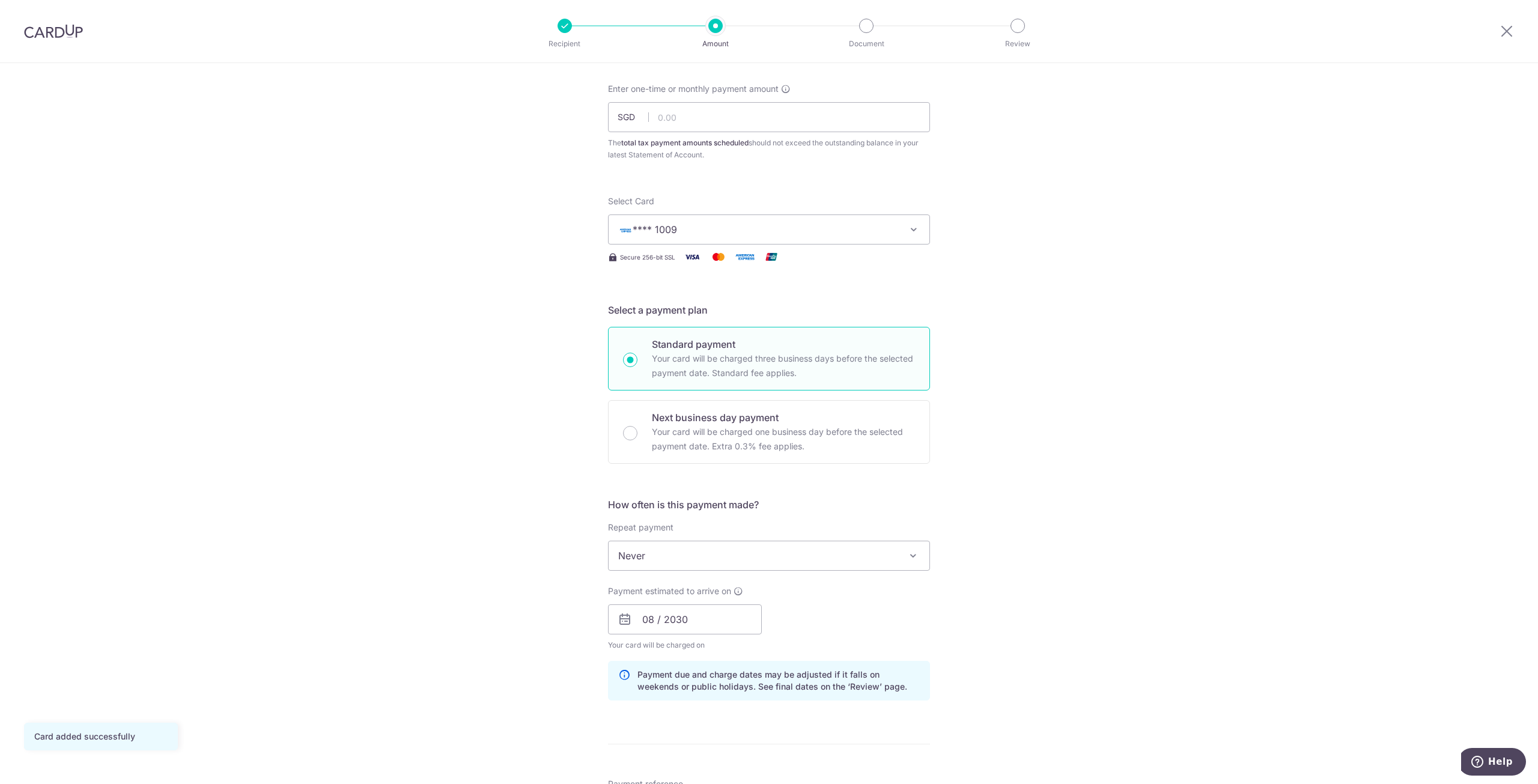
scroll to position [60, 0]
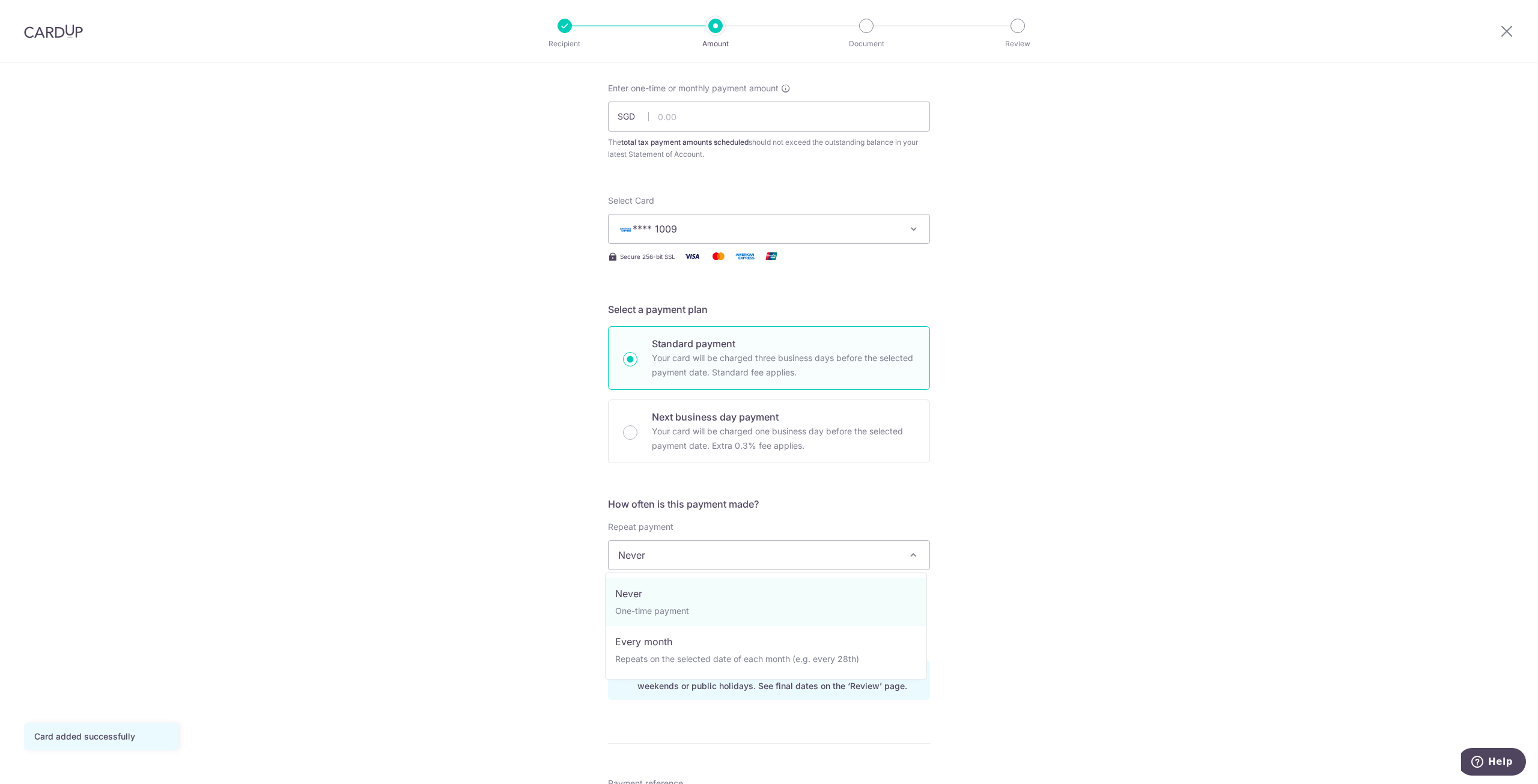
click at [897, 563] on span "Never" at bounding box center [769, 555] width 321 height 29
select select "3"
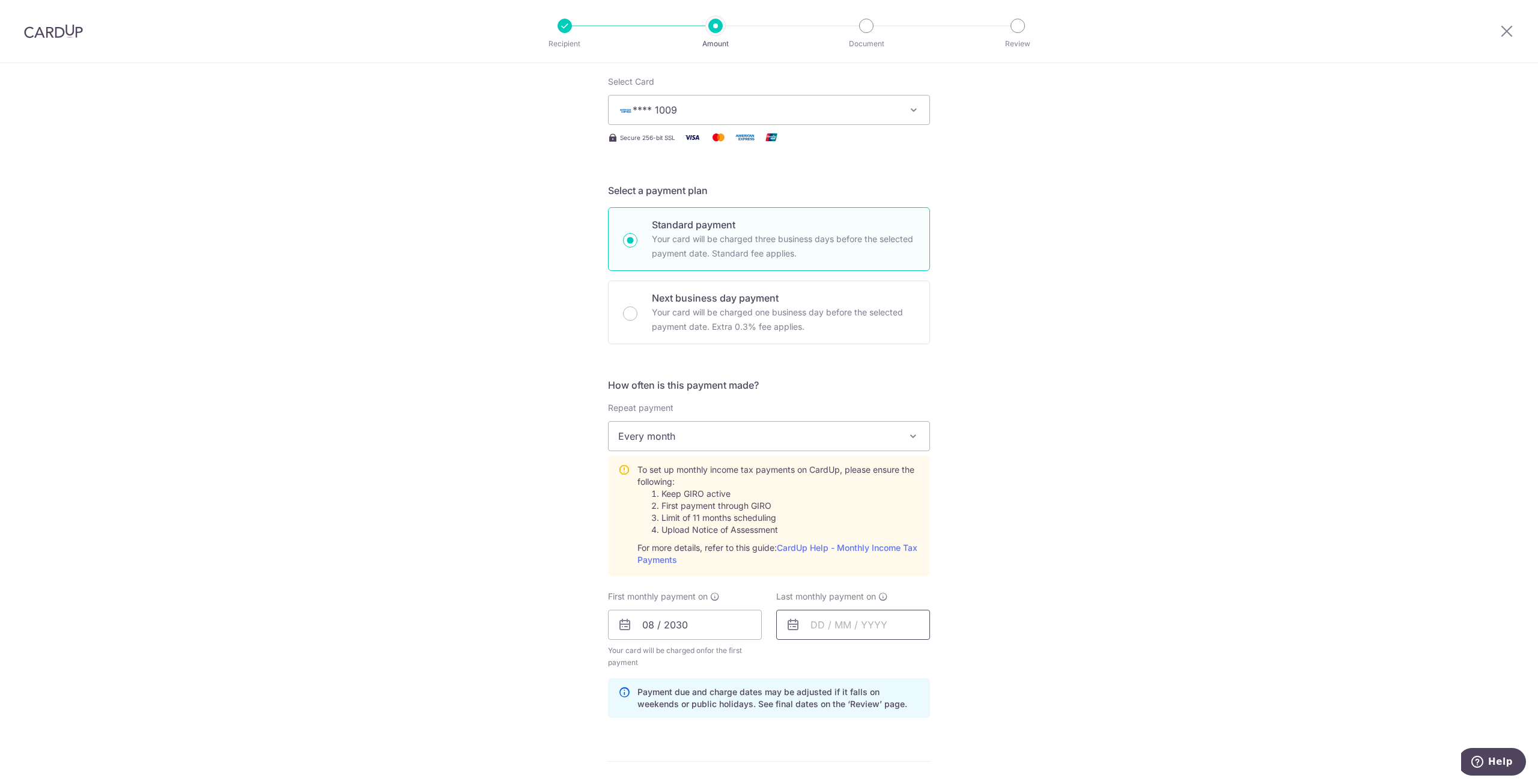
scroll to position [180, 0]
click at [873, 623] on input "text" at bounding box center [853, 624] width 154 height 30
type input "[DATE]"
click at [1095, 558] on div "Tell us more about your payment Enter one-time or monthly payment amount SGD Th…" at bounding box center [769, 534] width 1538 height 1302
click at [685, 626] on input "08 / 2030" at bounding box center [684, 624] width 154 height 30
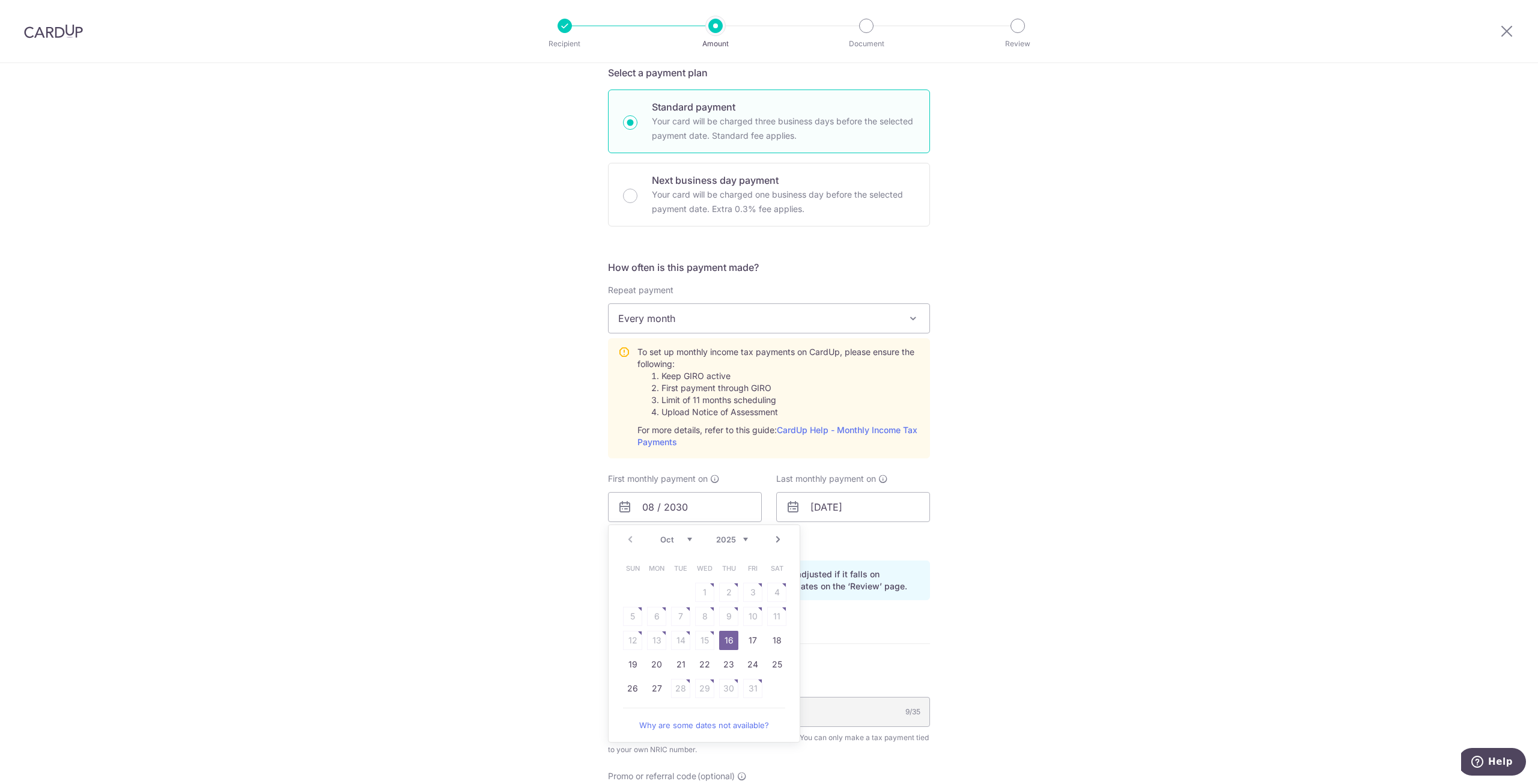
click at [771, 541] on link "Next" at bounding box center [778, 539] width 15 height 15
click at [776, 589] on table "Sun Mon Tue Wed Thu Fri Sat 1 2 3 4 5 6 7 8 9 10 11 12 13 14 15 16 17 18 19 20 …" at bounding box center [705, 637] width 168 height 168
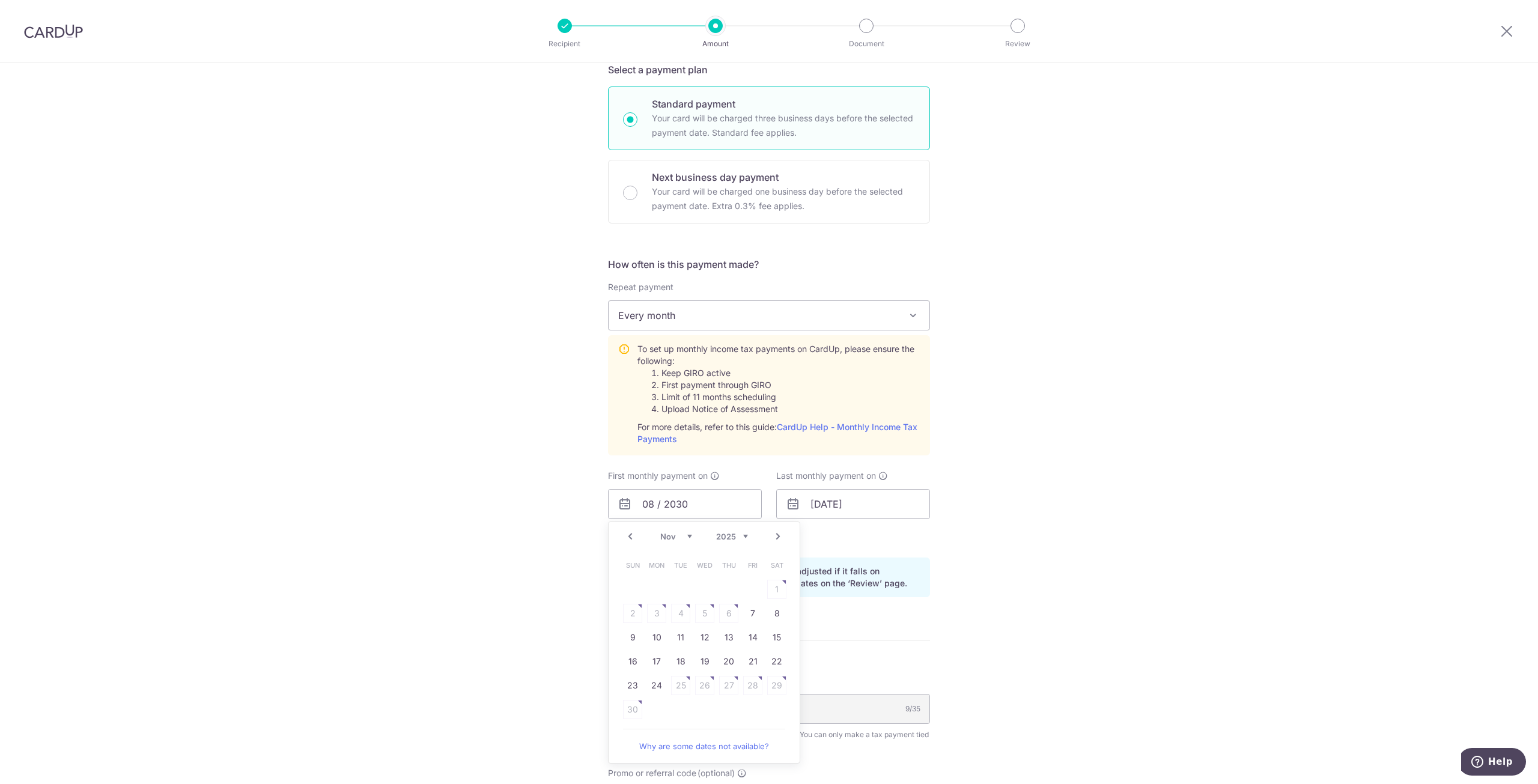
click at [628, 538] on link "Prev" at bounding box center [630, 536] width 15 height 15
click at [656, 688] on link "27" at bounding box center [656, 686] width 19 height 19
type input "[DATE]"
click at [977, 633] on div "Tell us more about your payment Enter one-time or monthly payment amount SGD Th…" at bounding box center [769, 414] width 1538 height 1302
click at [815, 503] on input "text" at bounding box center [853, 504] width 154 height 30
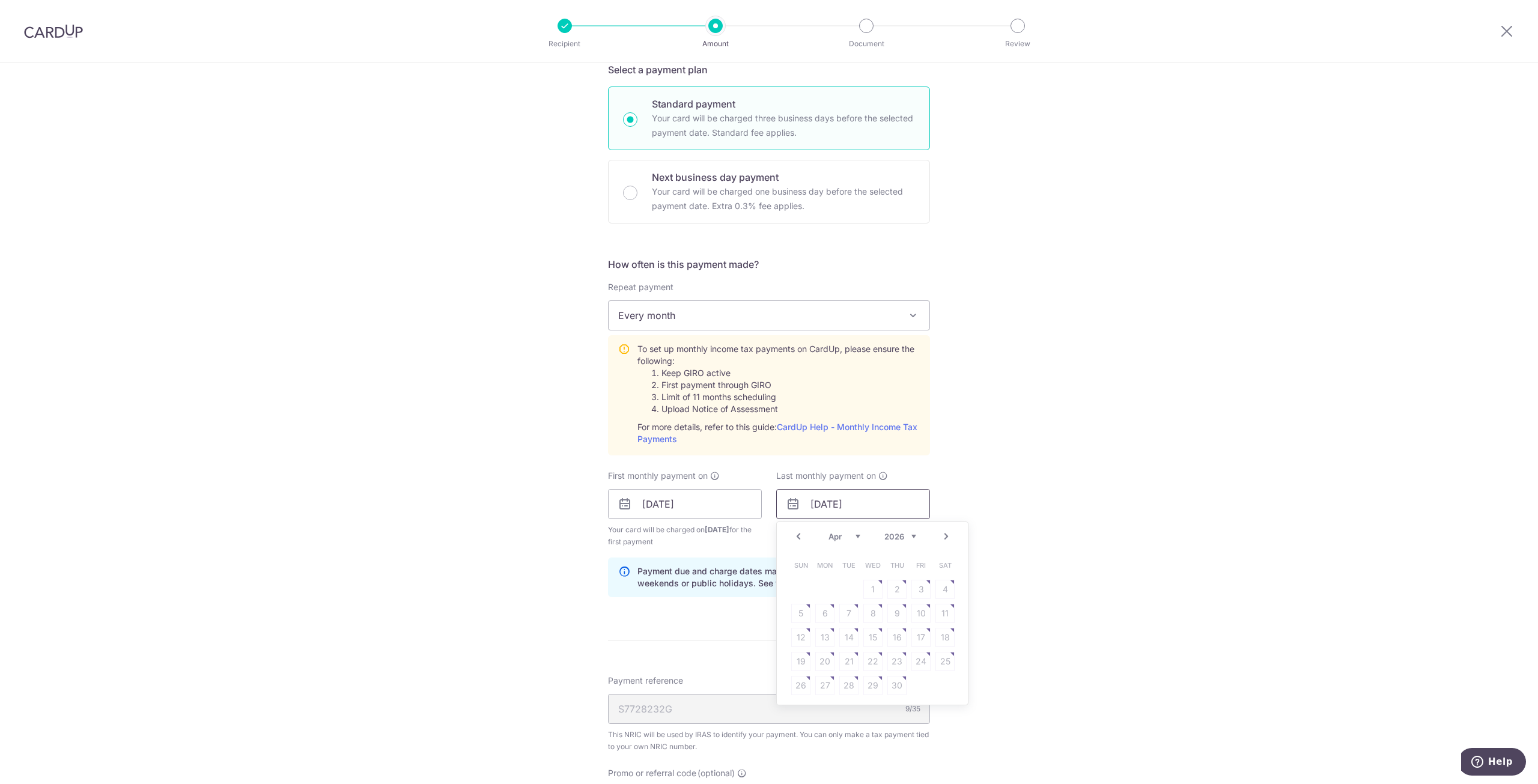
type input "[DATE]"
click at [1076, 471] on div "Tell us more about your payment Enter one-time or monthly payment amount SGD Th…" at bounding box center [769, 414] width 1538 height 1302
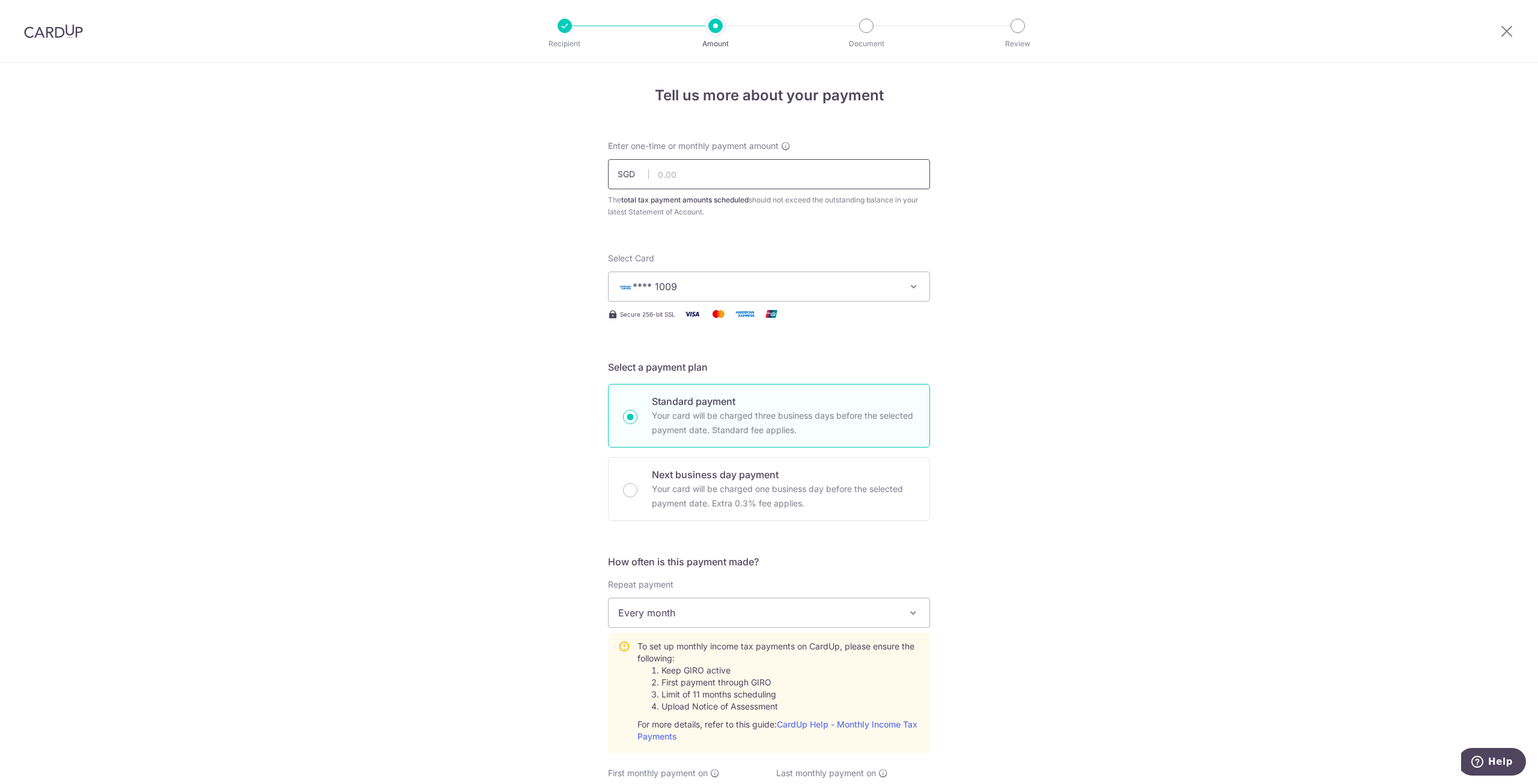
scroll to position [0, 0]
click at [708, 184] on input "text" at bounding box center [769, 176] width 322 height 30
click at [1014, 318] on div "Tell us more about your payment Enter one-time or monthly payment amount SGD 43…" at bounding box center [769, 714] width 1538 height 1302
type input "4,390.81"
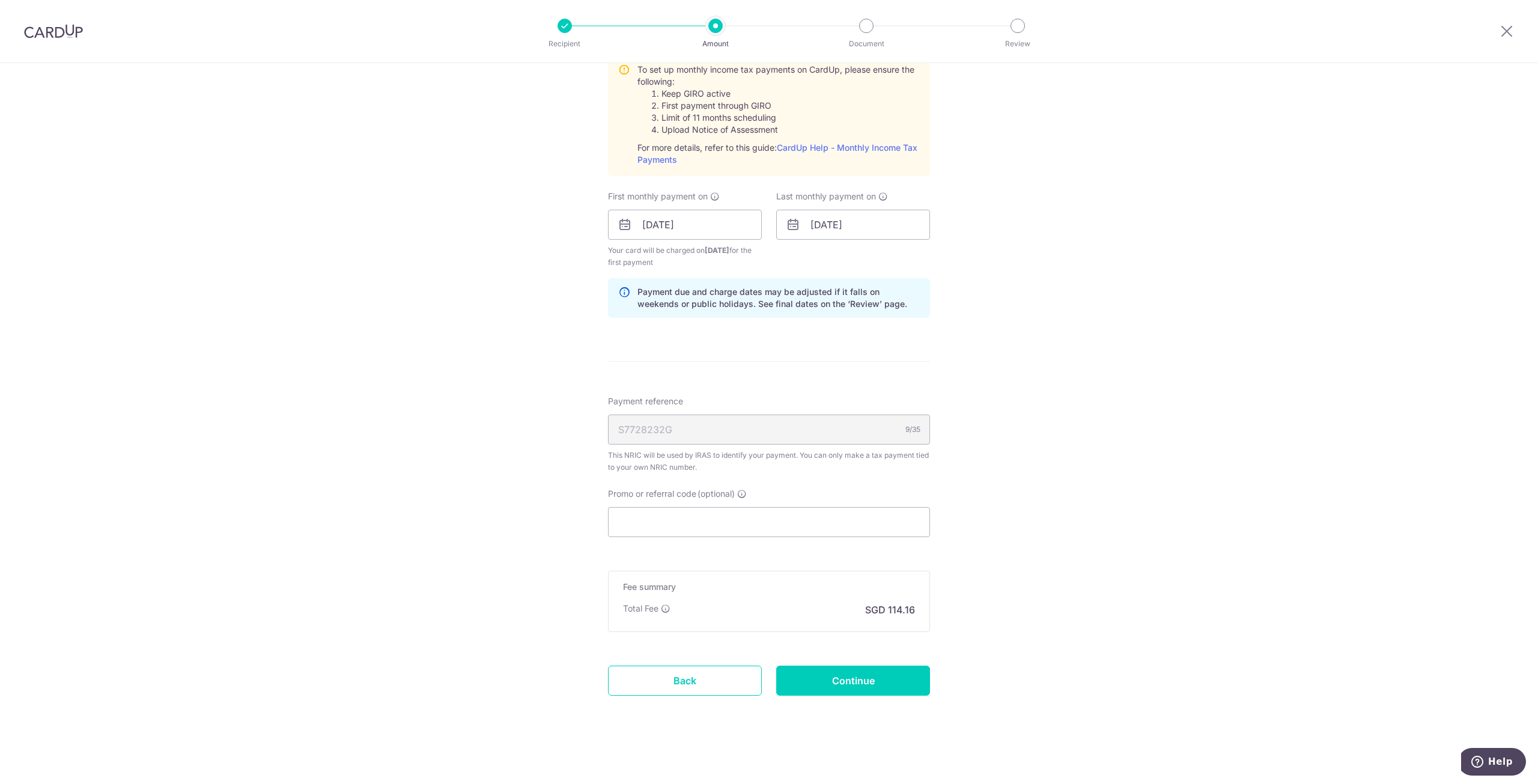
scroll to position [581, 0]
